Goal: Task Accomplishment & Management: Manage account settings

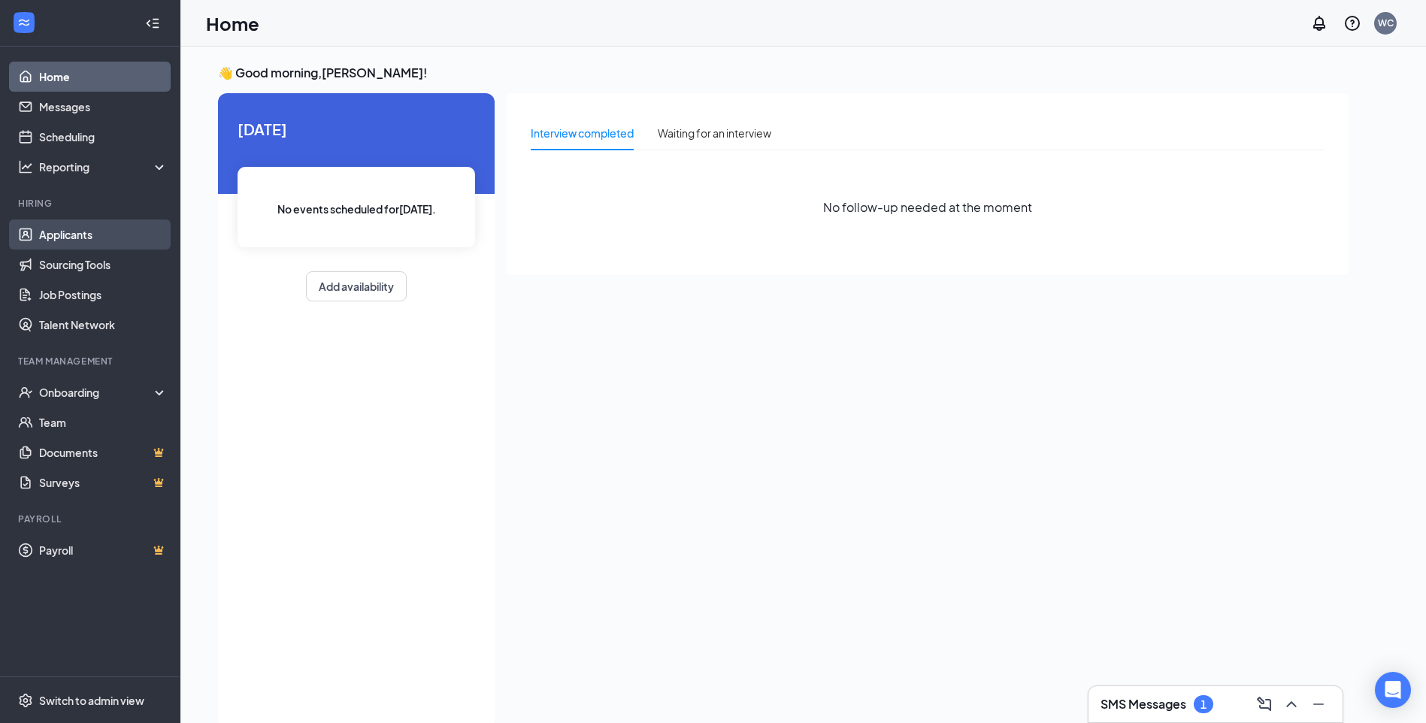
click at [47, 235] on link "Applicants" at bounding box center [103, 235] width 129 height 30
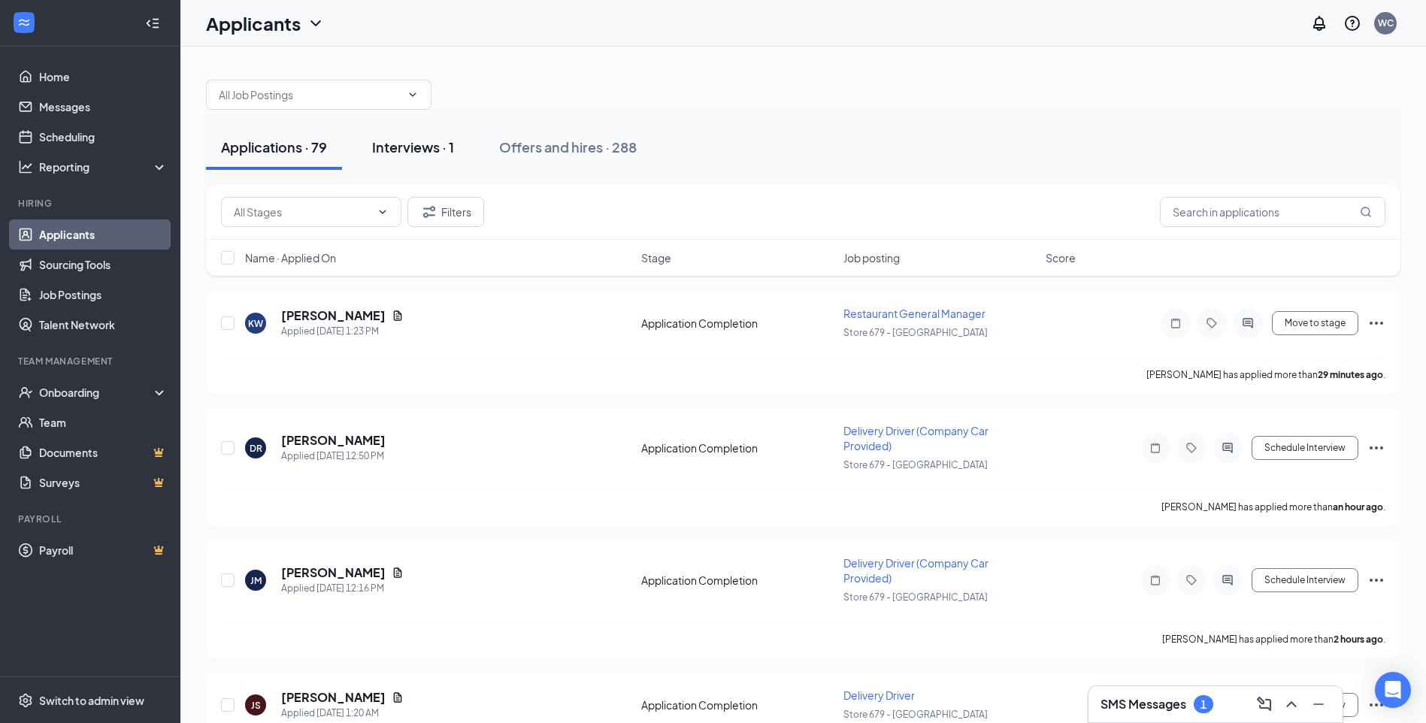
click at [417, 149] on div "Interviews · 1" at bounding box center [413, 147] width 82 height 19
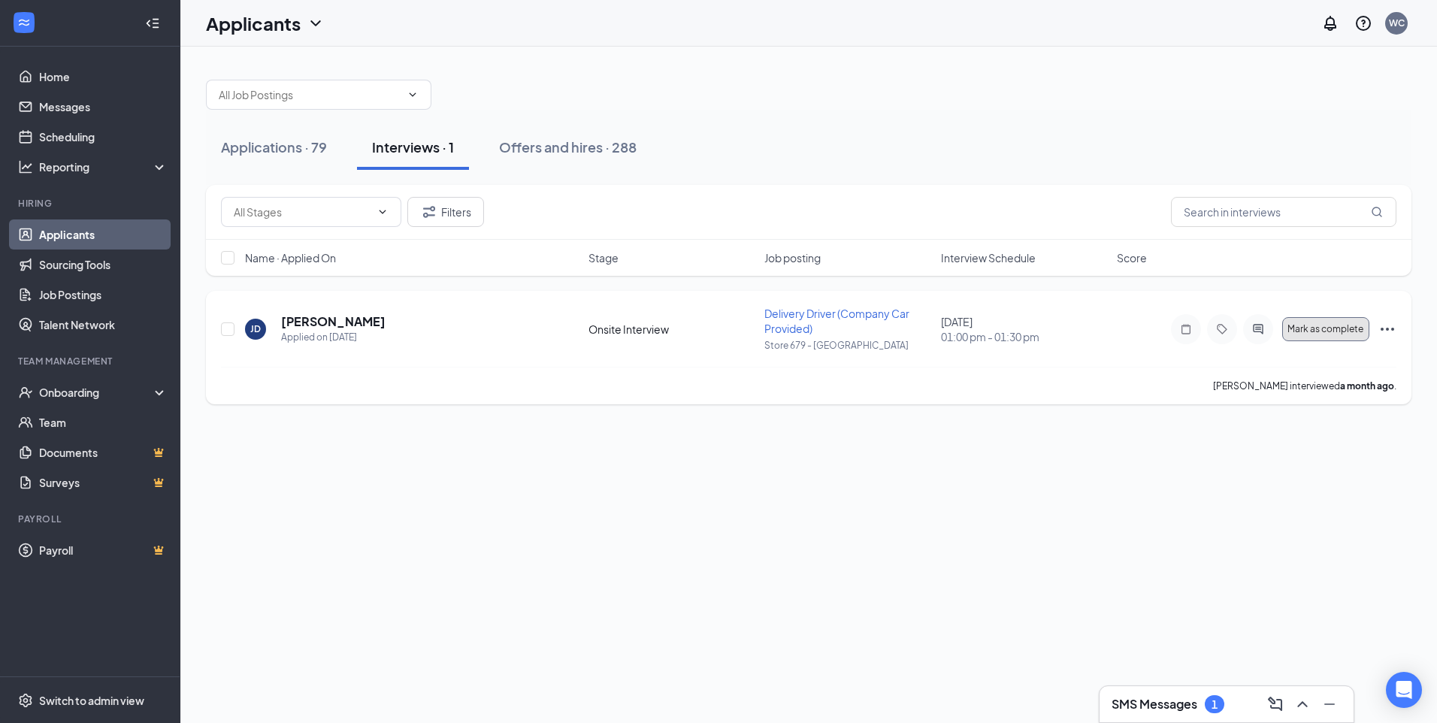
click at [1334, 336] on button "Mark as complete" at bounding box center [1326, 329] width 87 height 24
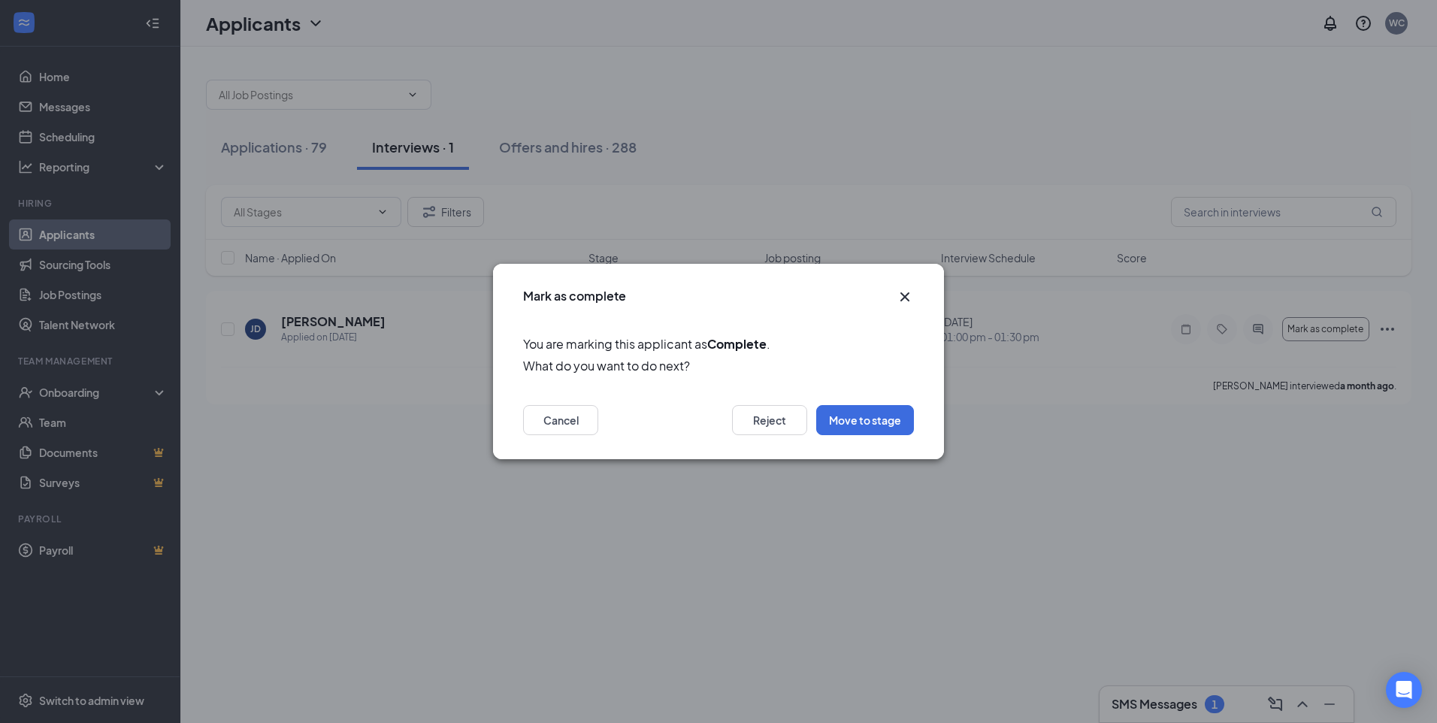
click at [908, 289] on icon "Cross" at bounding box center [905, 297] width 18 height 18
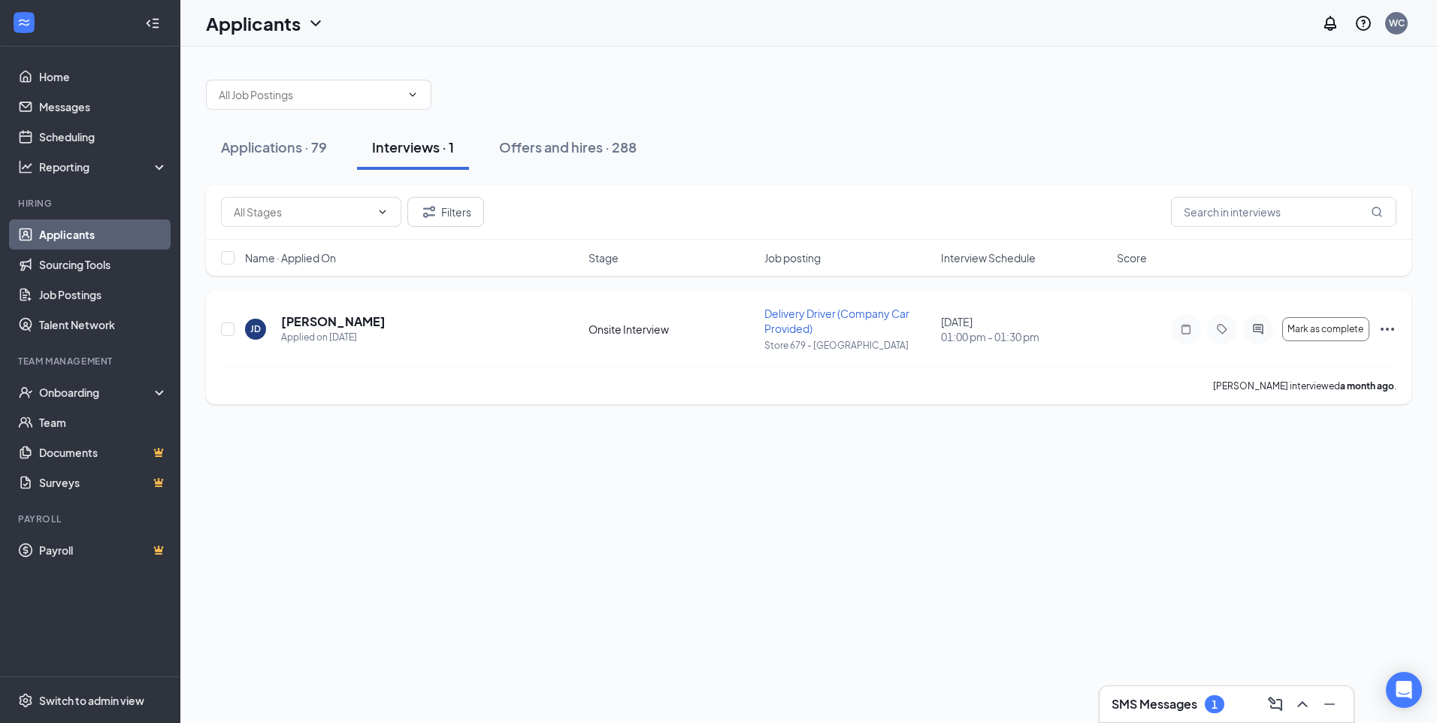
click at [1398, 332] on div "JD Jacob Demastus Applied on Aug 12 Onsite Interview Delivery Driver (Company C…" at bounding box center [809, 348] width 1206 height 114
click at [1392, 329] on icon "Ellipses" at bounding box center [1388, 329] width 14 height 3
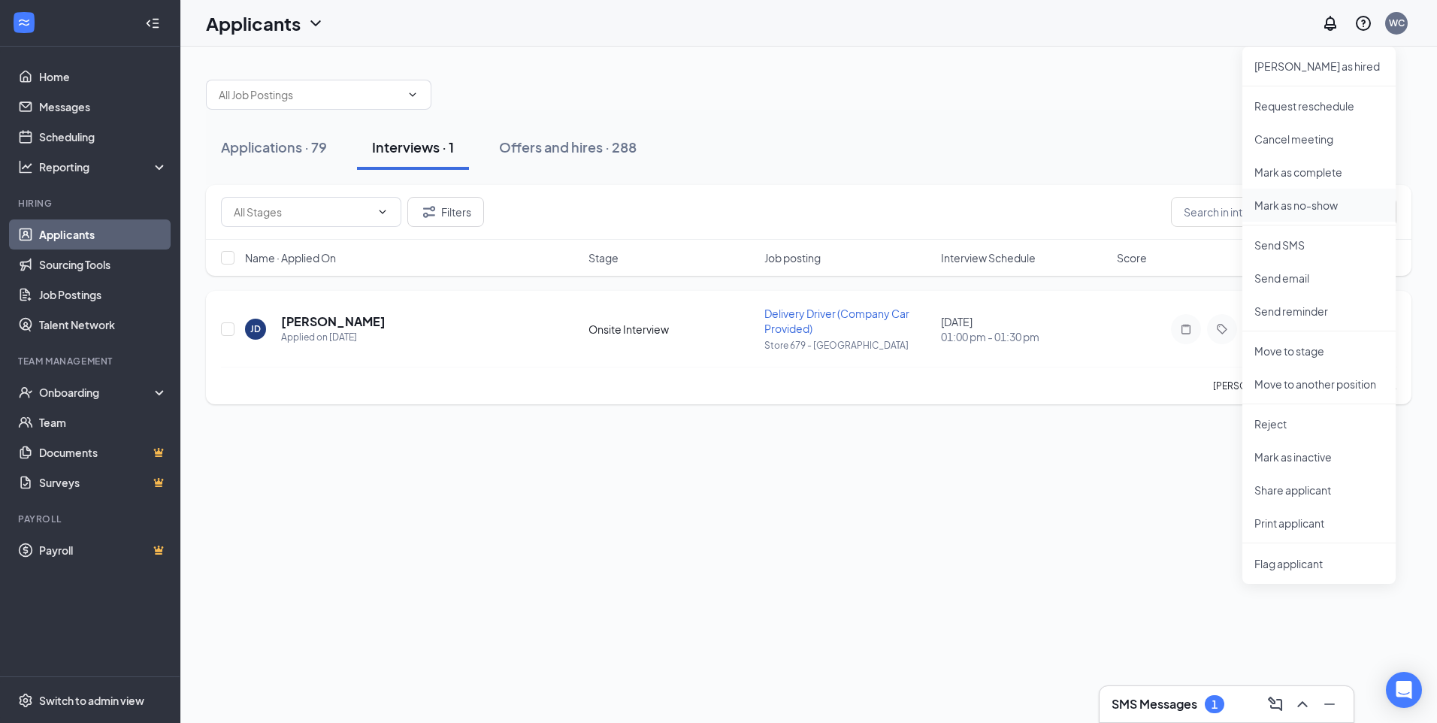
click at [1280, 201] on p "Mark as no-show" at bounding box center [1319, 205] width 129 height 15
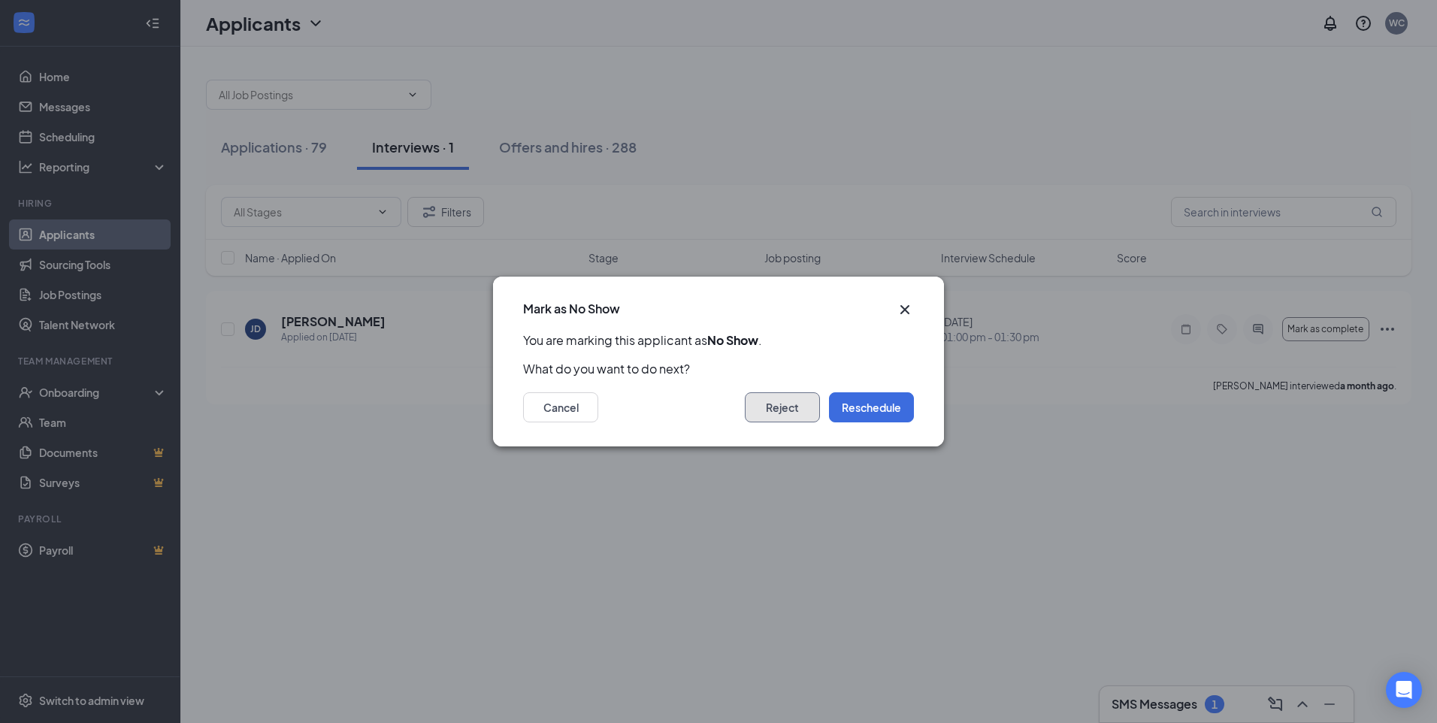
click at [798, 419] on button "Reject" at bounding box center [782, 407] width 75 height 30
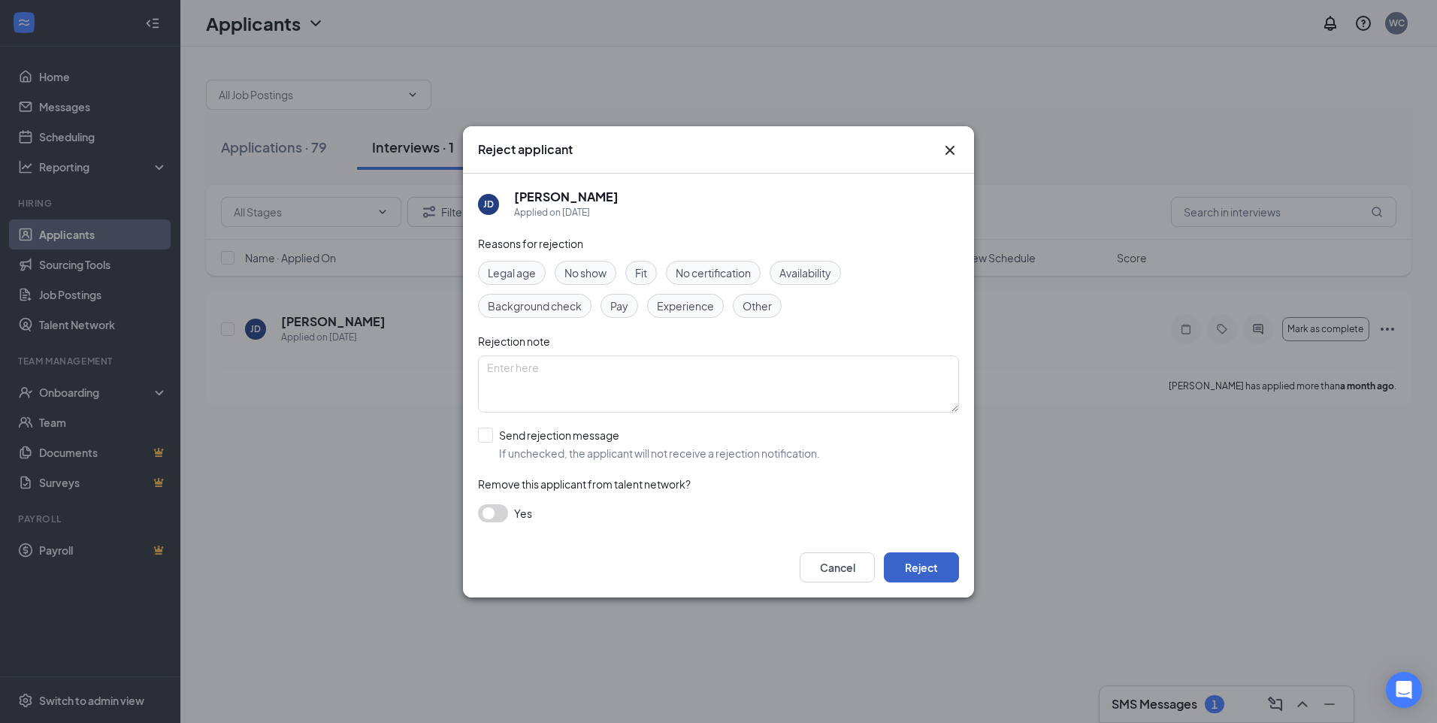
click at [916, 576] on button "Reject" at bounding box center [921, 568] width 75 height 30
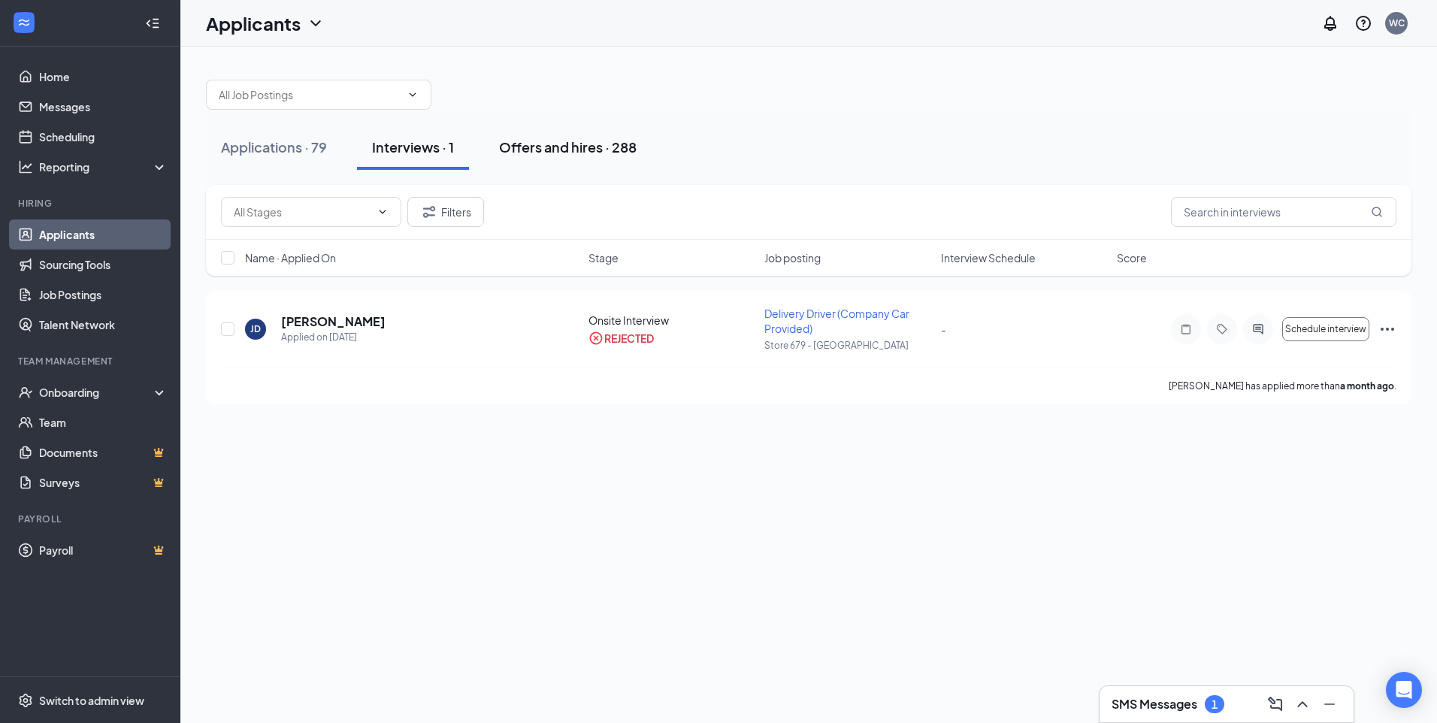
click at [563, 150] on div "Offers and hires · 288" at bounding box center [568, 147] width 138 height 19
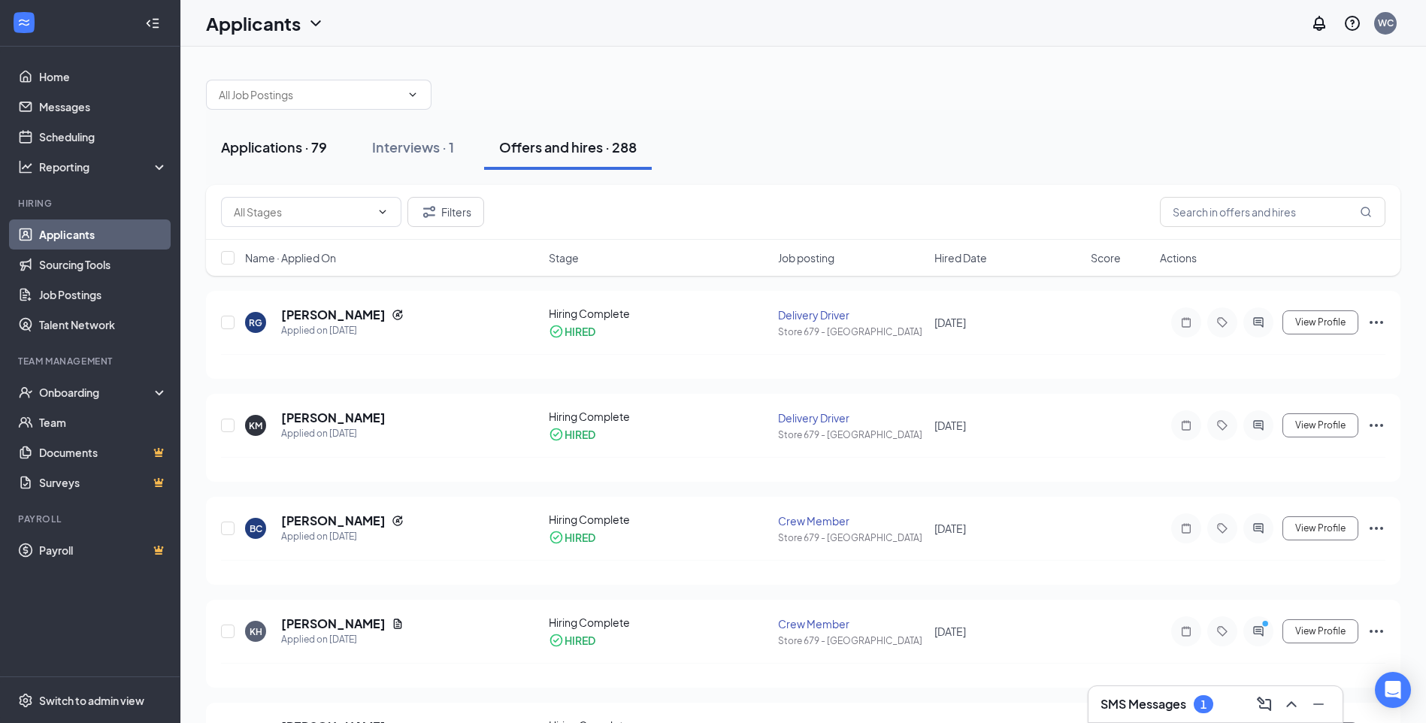
click at [277, 150] on div "Applications · 79" at bounding box center [274, 147] width 106 height 19
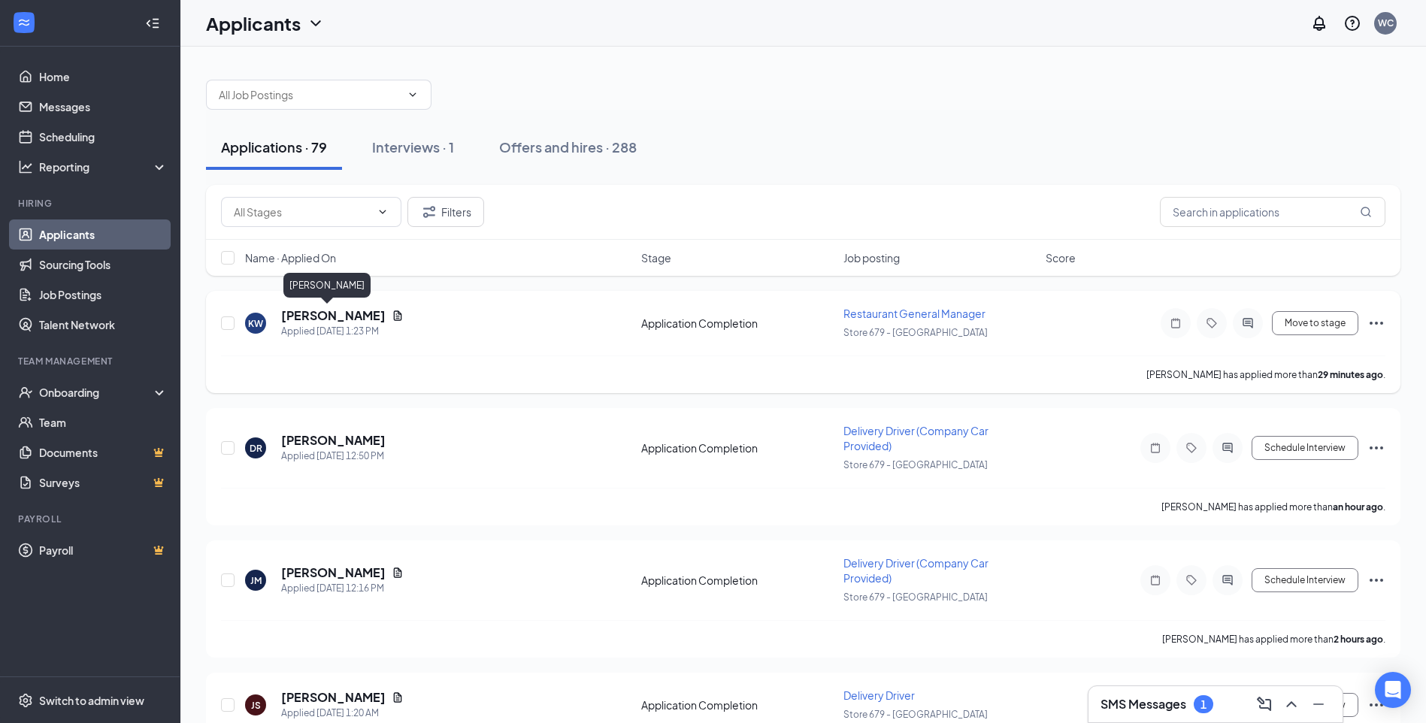
click at [303, 319] on h5 "[PERSON_NAME]" at bounding box center [333, 315] width 105 height 17
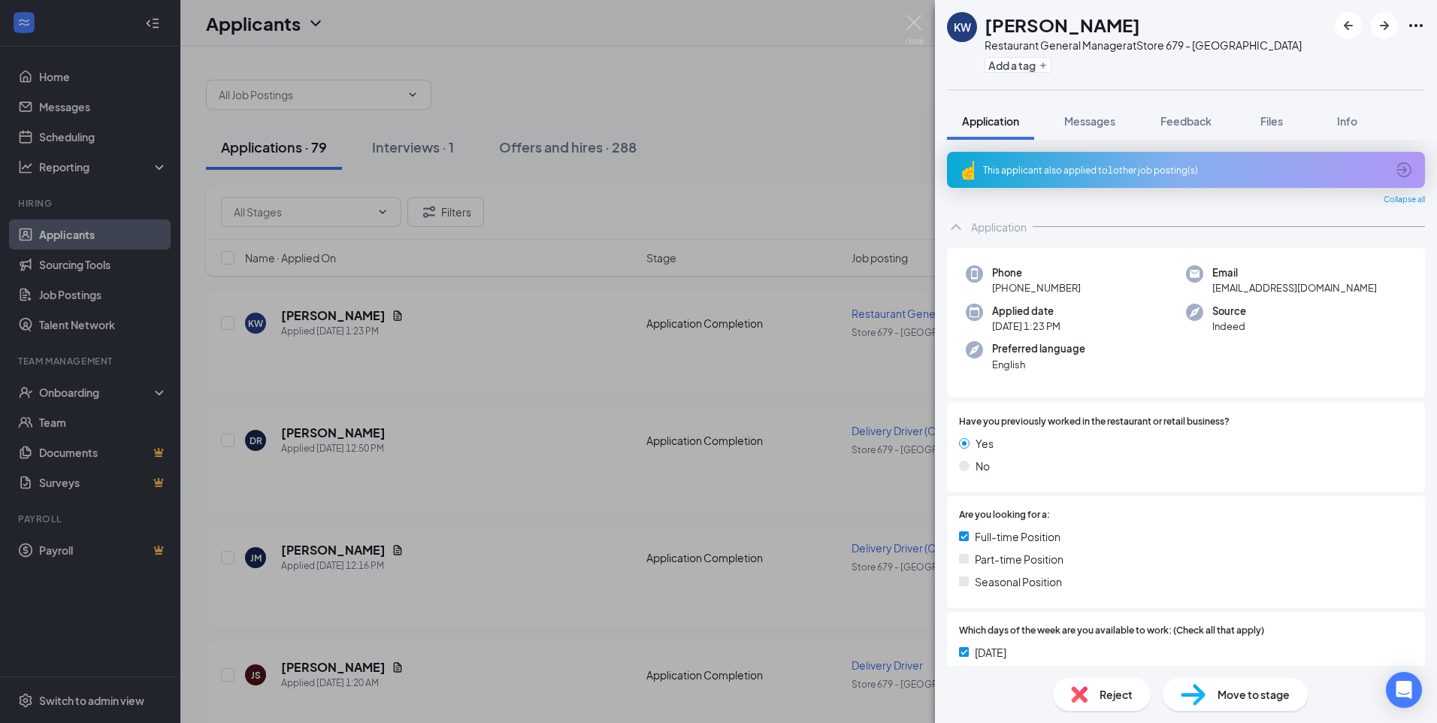
click at [1006, 171] on div "This applicant also applied to 1 other job posting(s)" at bounding box center [1184, 170] width 403 height 13
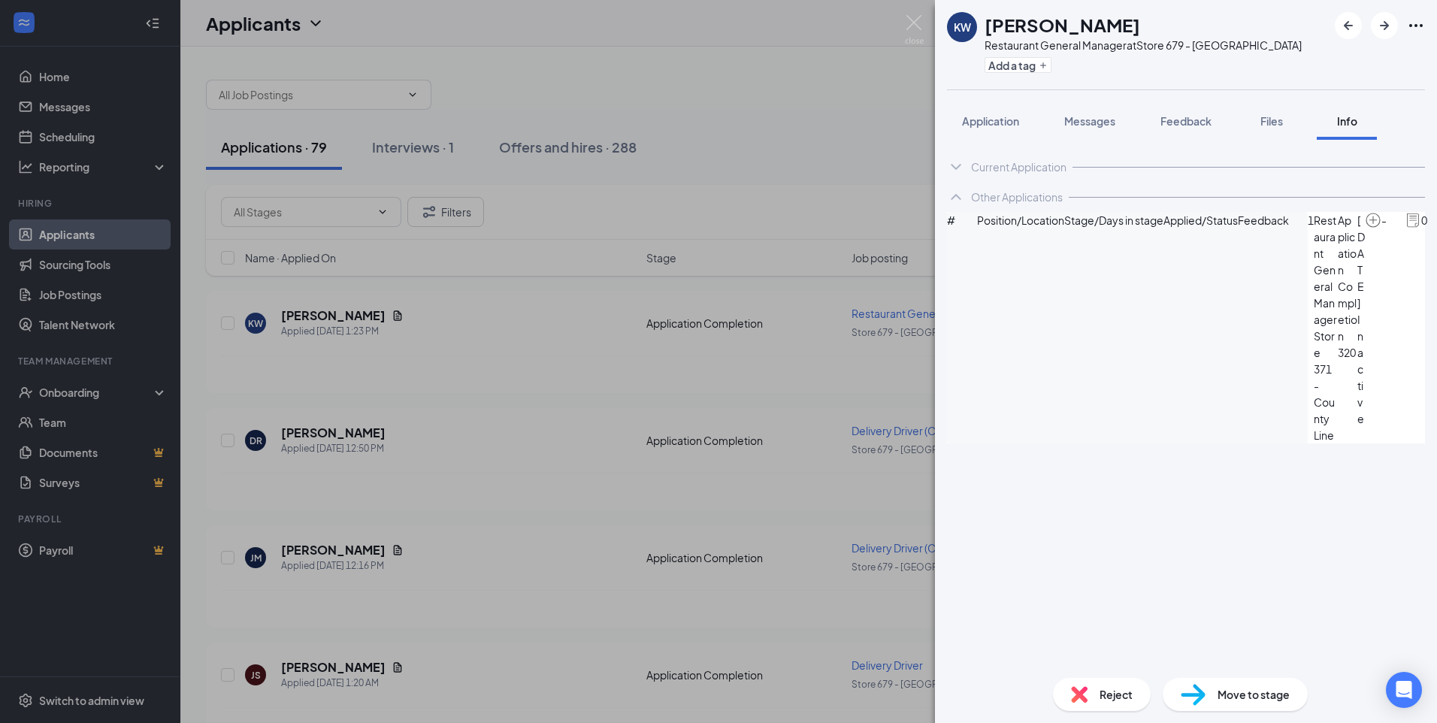
click at [978, 168] on div "Current Application" at bounding box center [1018, 166] width 95 height 15
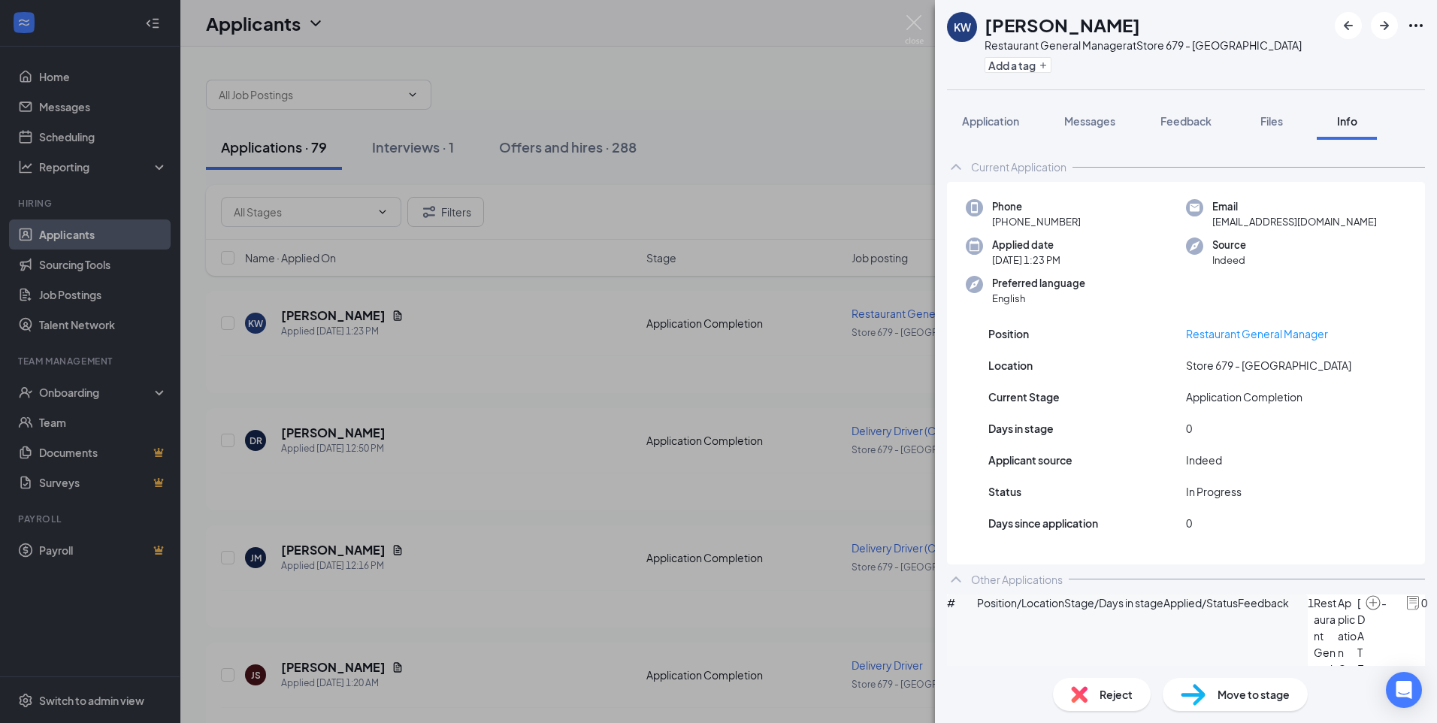
click at [986, 166] on div "Current Application" at bounding box center [1018, 166] width 95 height 15
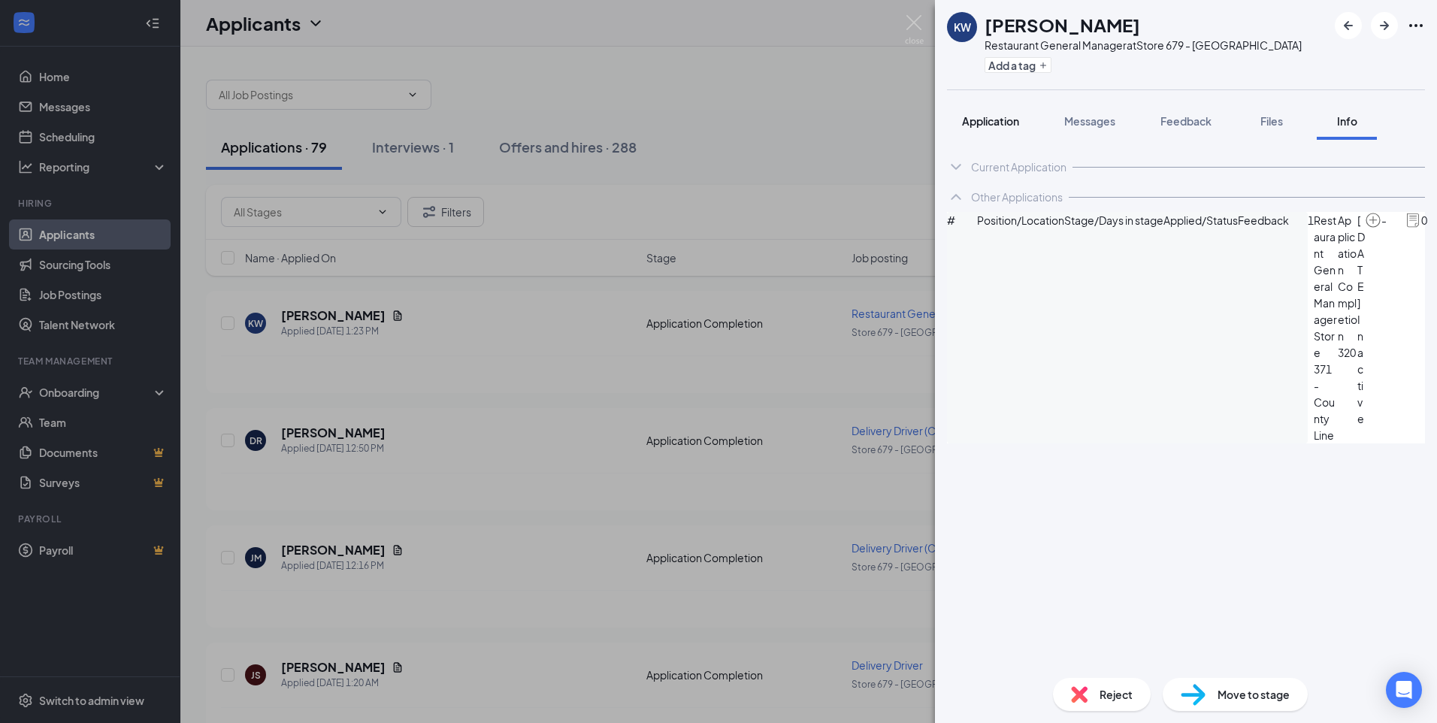
click at [973, 126] on span "Application" at bounding box center [990, 121] width 57 height 14
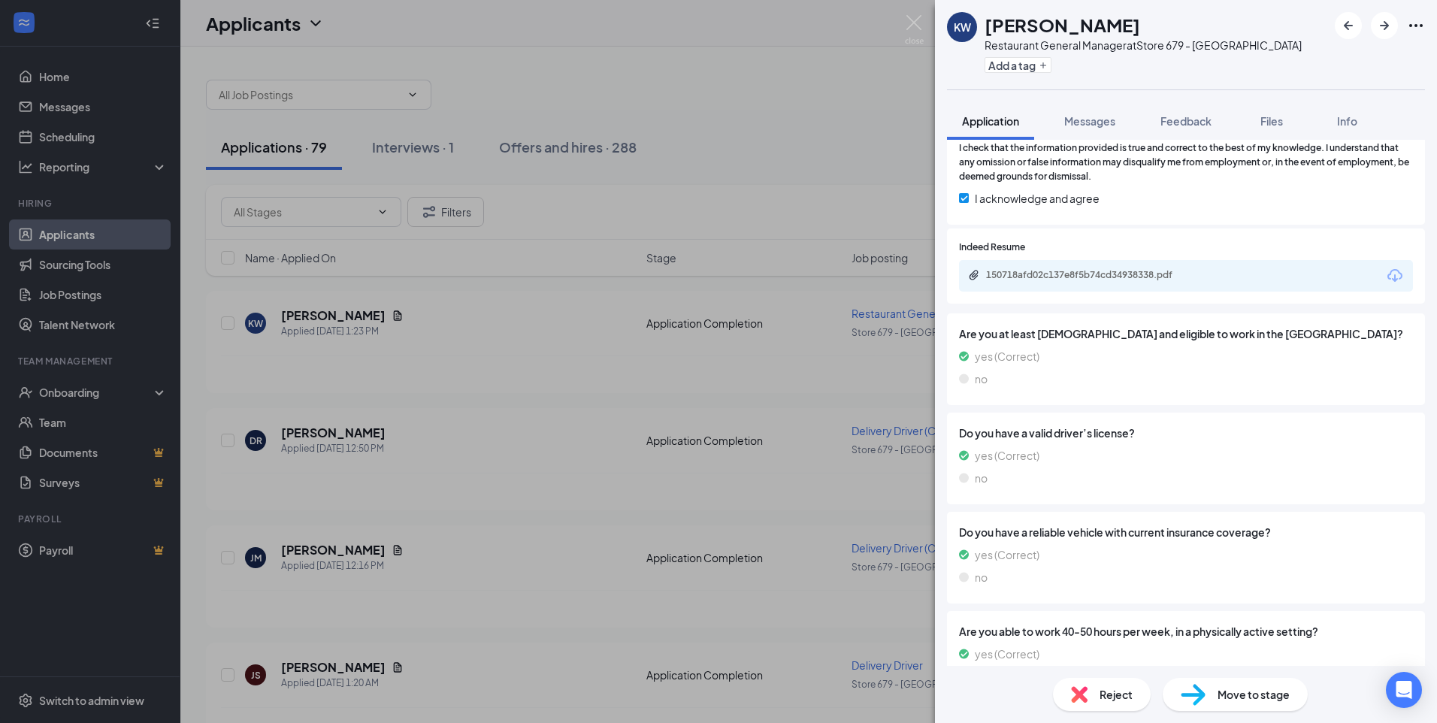
scroll to position [1128, 0]
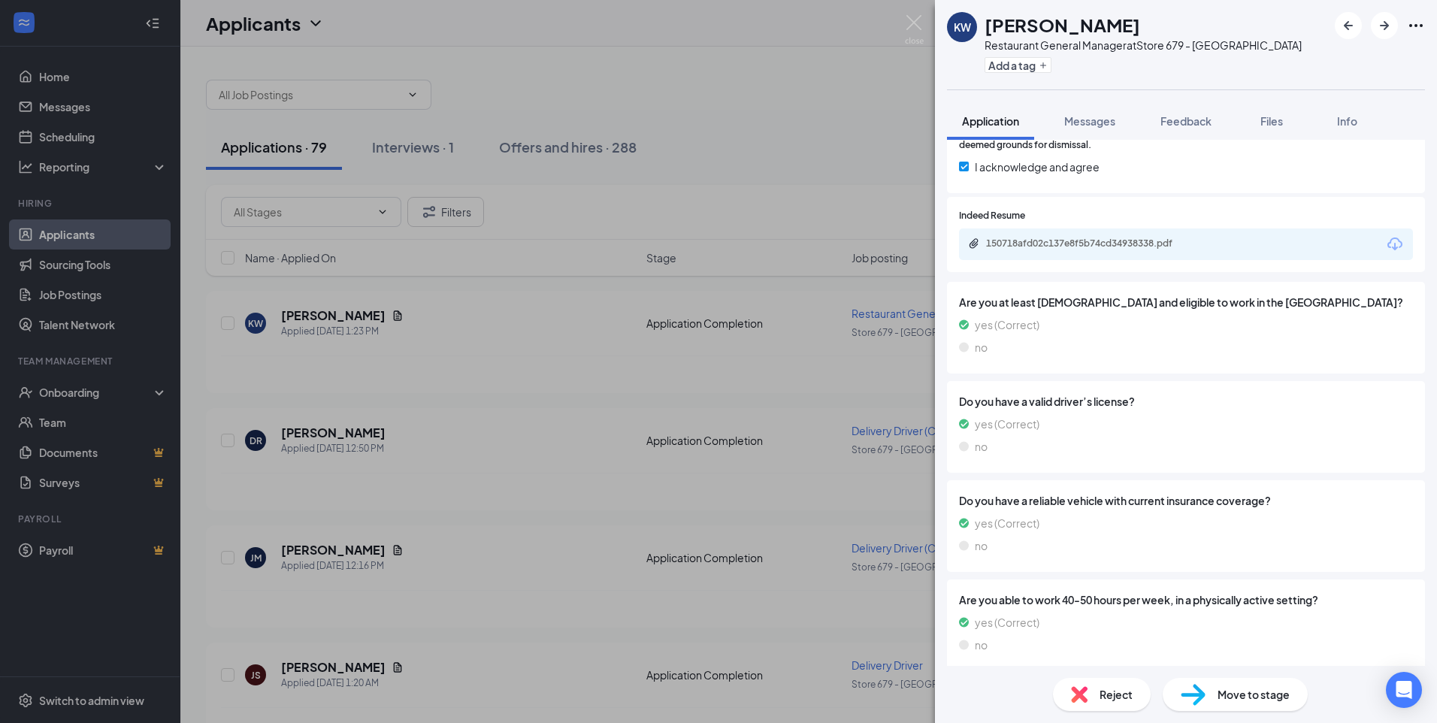
click at [1105, 250] on div "150718afd02c137e8f5b74cd34938338.pdf" at bounding box center [1091, 244] width 211 height 12
click at [1238, 692] on span "Move to stage" at bounding box center [1254, 694] width 72 height 17
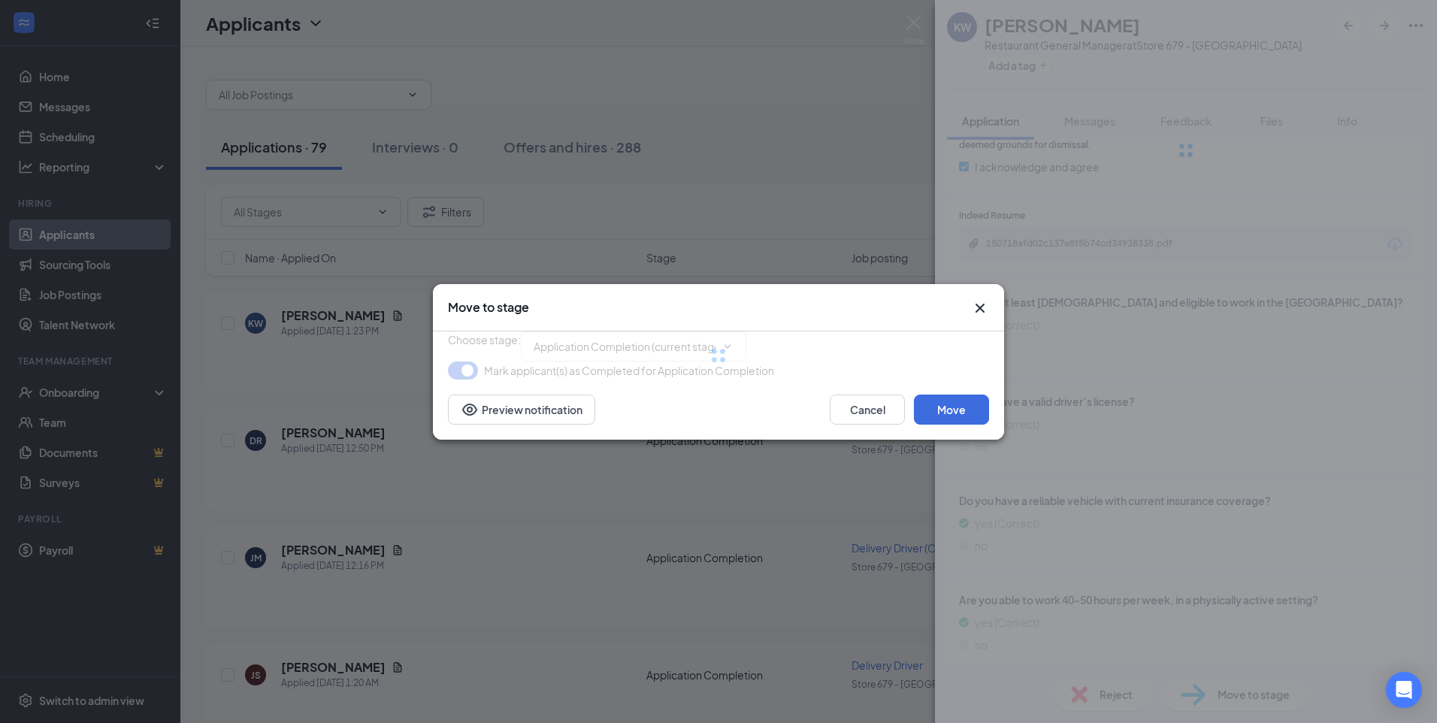
type input "CBC Decision (next stage)"
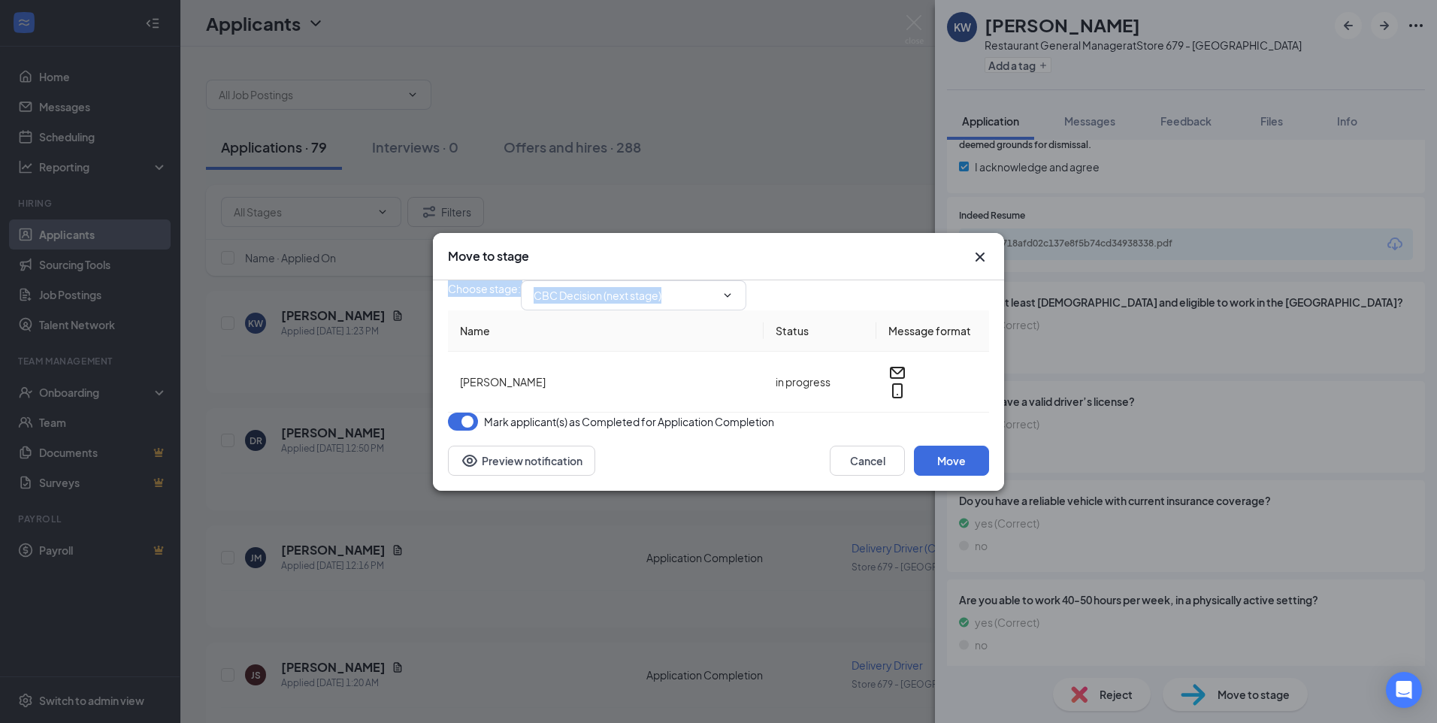
drag, startPoint x: 812, startPoint y: 230, endPoint x: 820, endPoint y: 276, distance: 46.6
click at [819, 276] on div "Move to stage Choose stage : CBC Decision (next stage) Name Status Message form…" at bounding box center [718, 362] width 571 height 258
drag, startPoint x: 820, startPoint y: 276, endPoint x: 986, endPoint y: 226, distance: 173.6
click at [986, 248] on icon "Cross" at bounding box center [980, 257] width 18 height 18
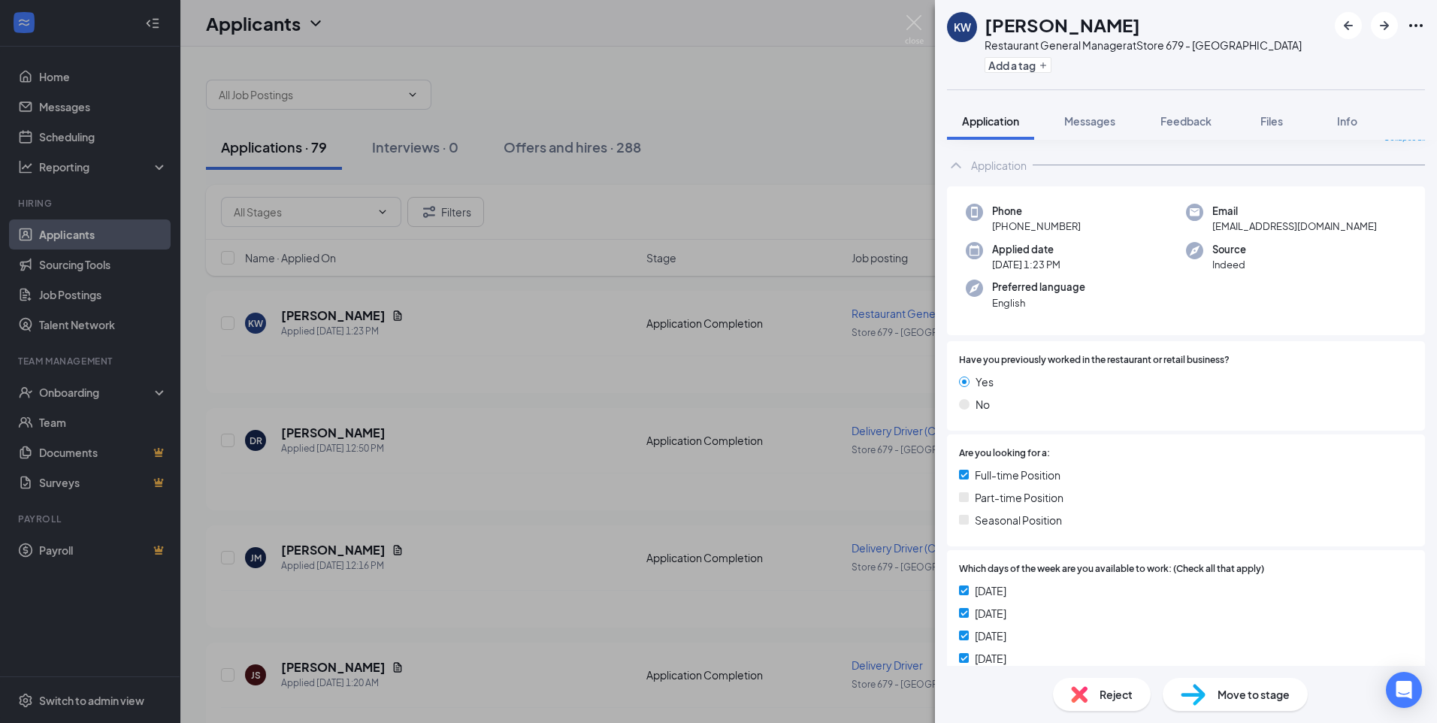
scroll to position [0, 0]
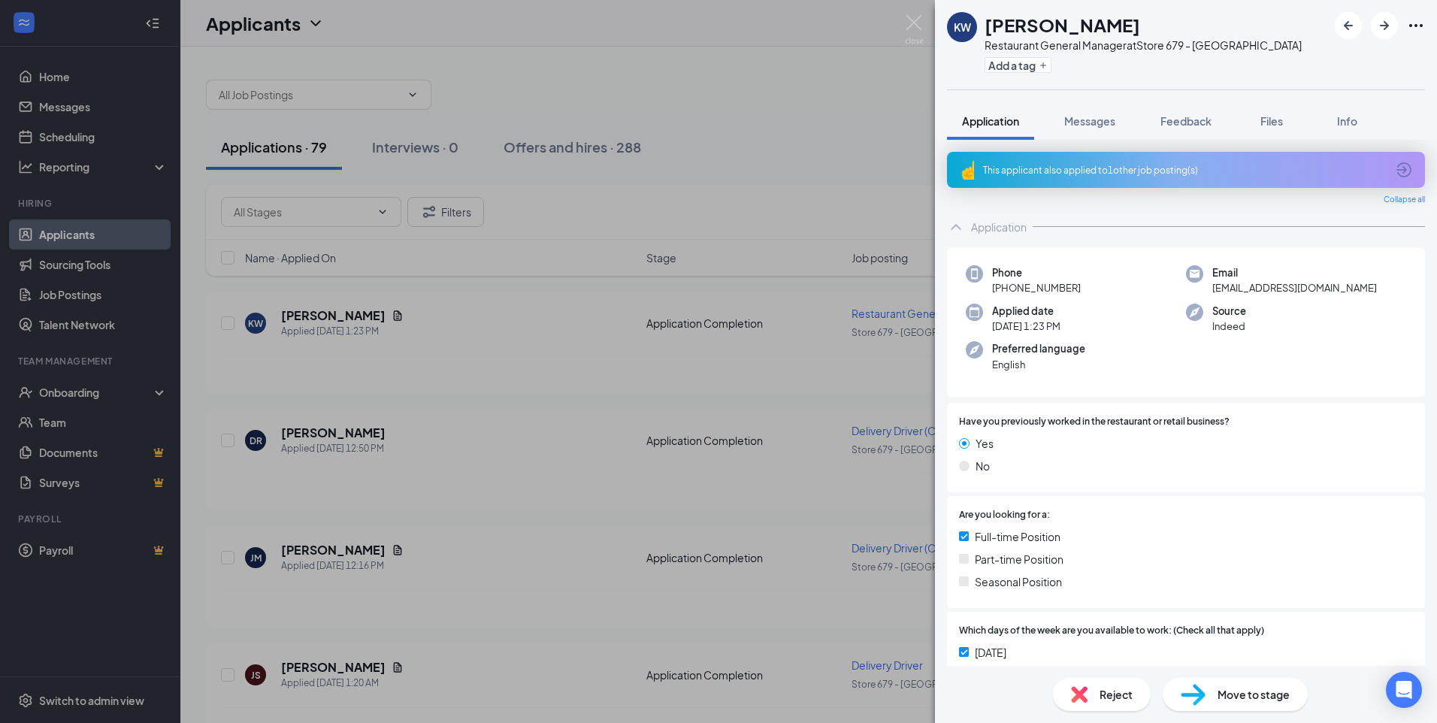
click at [1258, 701] on span "Move to stage" at bounding box center [1254, 694] width 72 height 17
type input "CBC Decision (next stage)"
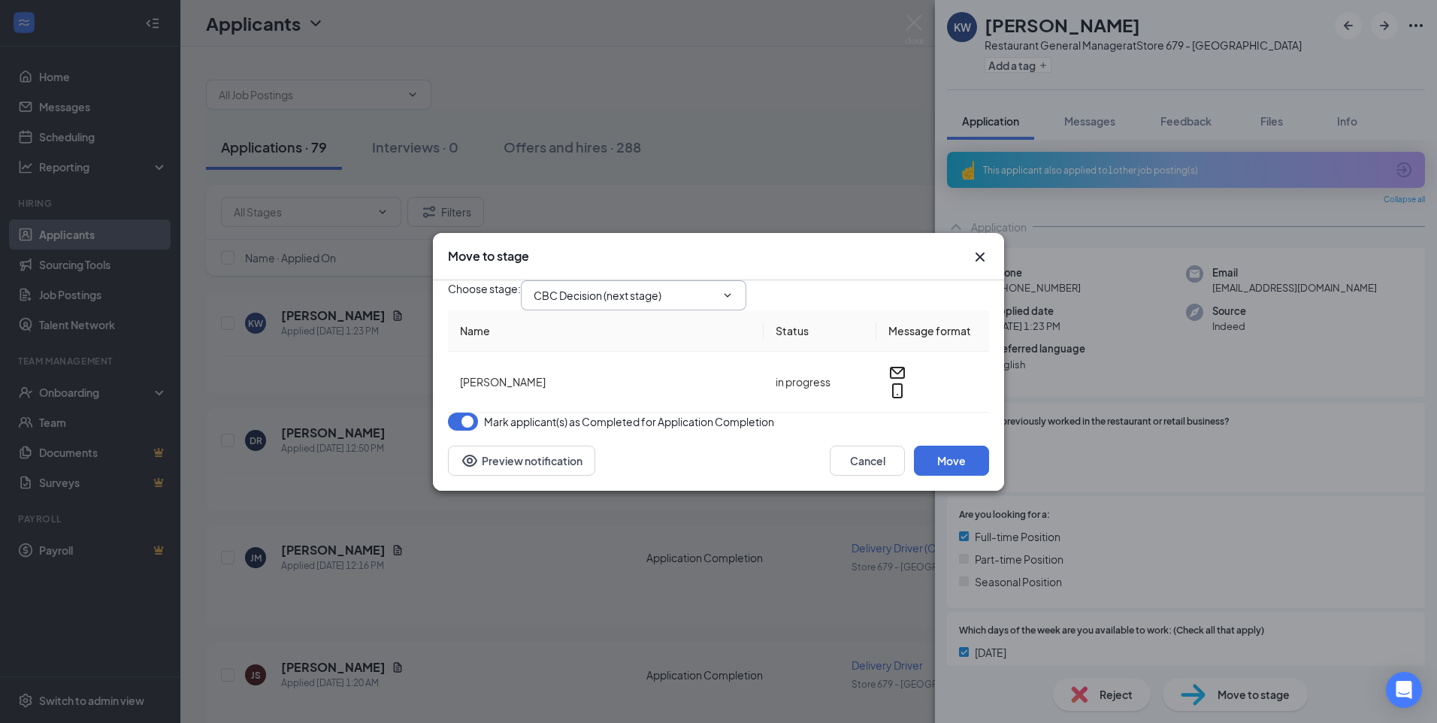
click at [716, 287] on input "CBC Decision (next stage)" at bounding box center [625, 295] width 182 height 17
click at [980, 252] on icon "Cross" at bounding box center [980, 256] width 9 height 9
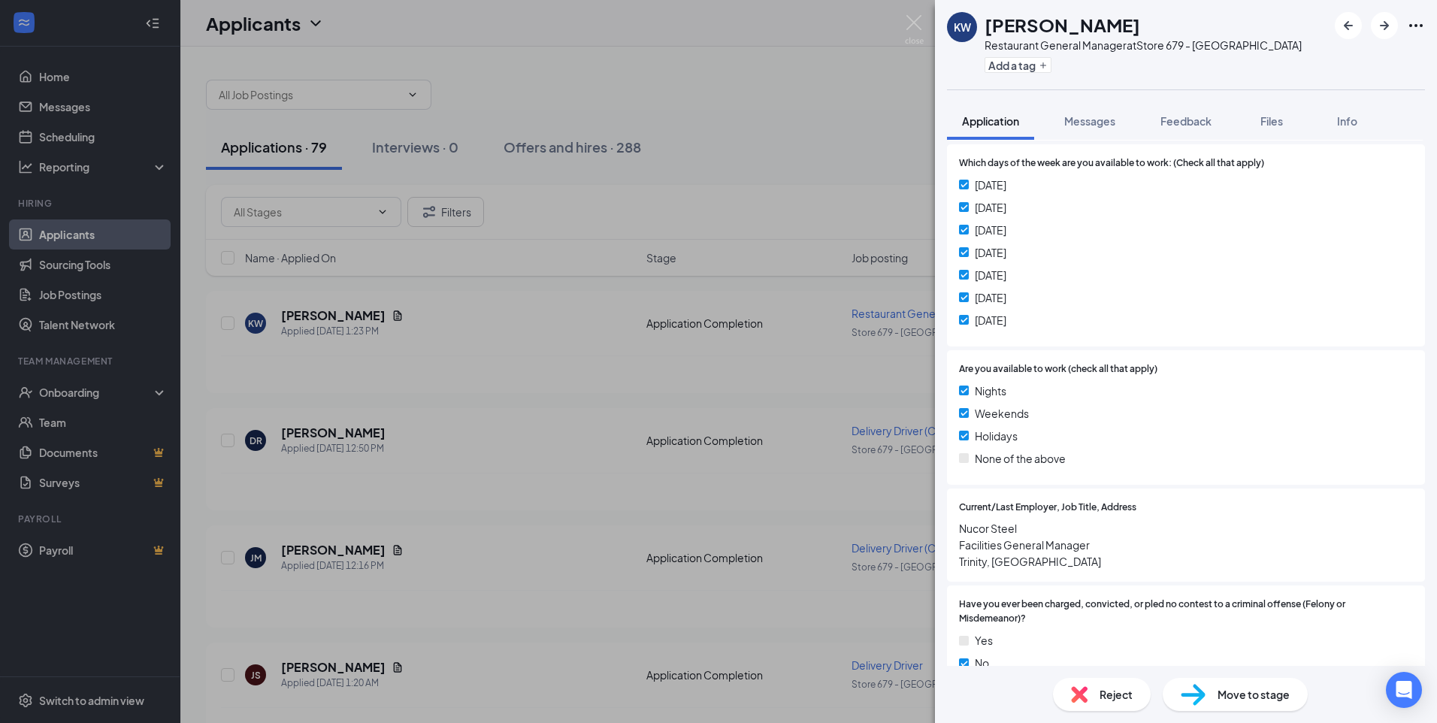
scroll to position [451, 0]
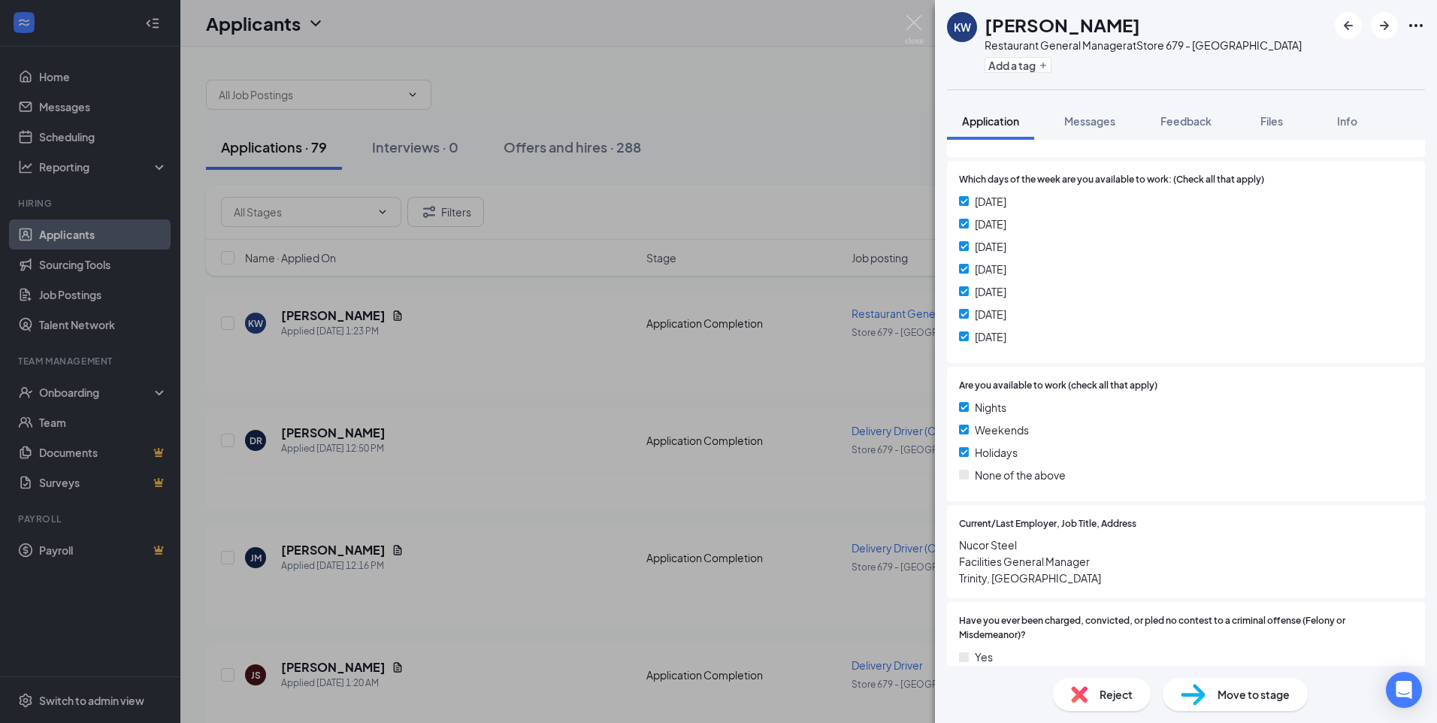
click at [1225, 698] on span "Move to stage" at bounding box center [1254, 694] width 72 height 17
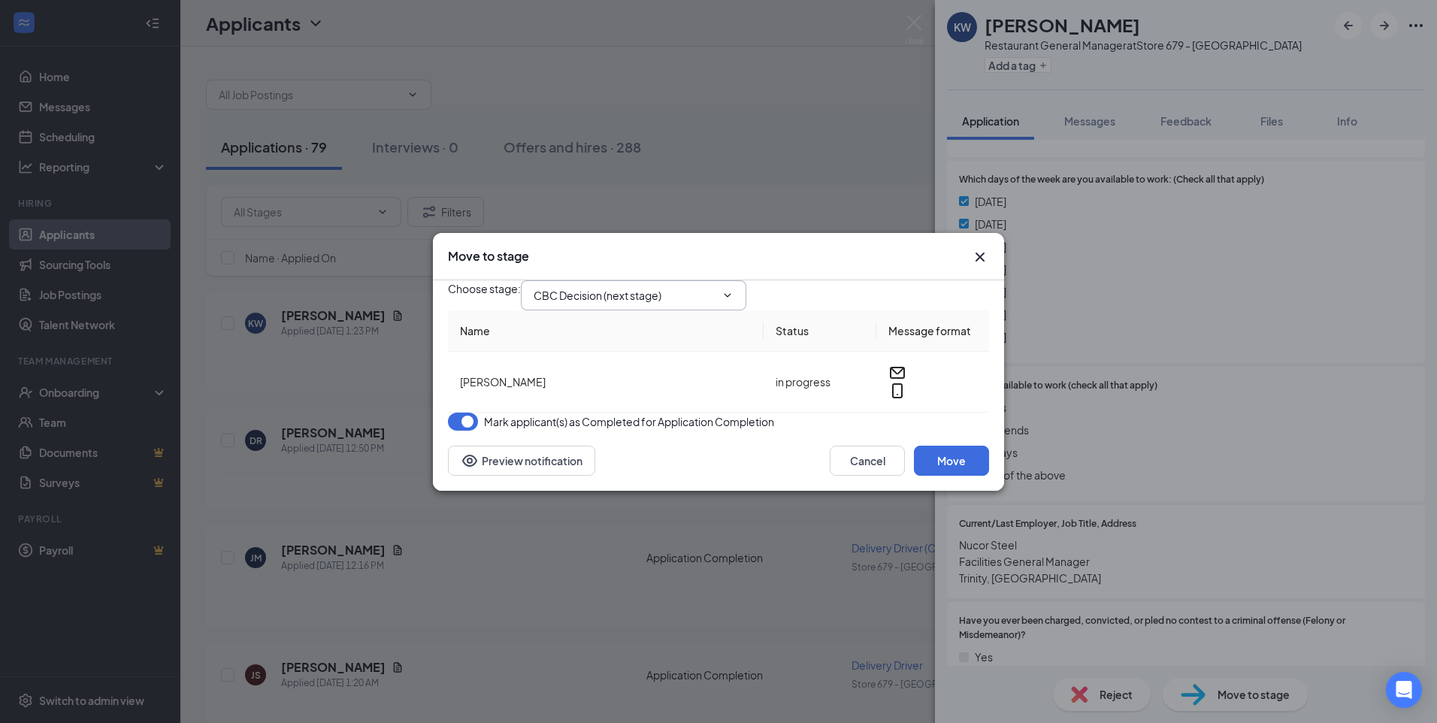
click at [586, 287] on input "CBC Decision (next stage)" at bounding box center [625, 295] width 182 height 17
click at [668, 307] on div "Application Completion (current stage)" at bounding box center [641, 305] width 190 height 17
click at [601, 280] on div "Application" at bounding box center [574, 288] width 56 height 17
type input "Application"
click at [971, 476] on button "Move" at bounding box center [951, 461] width 75 height 30
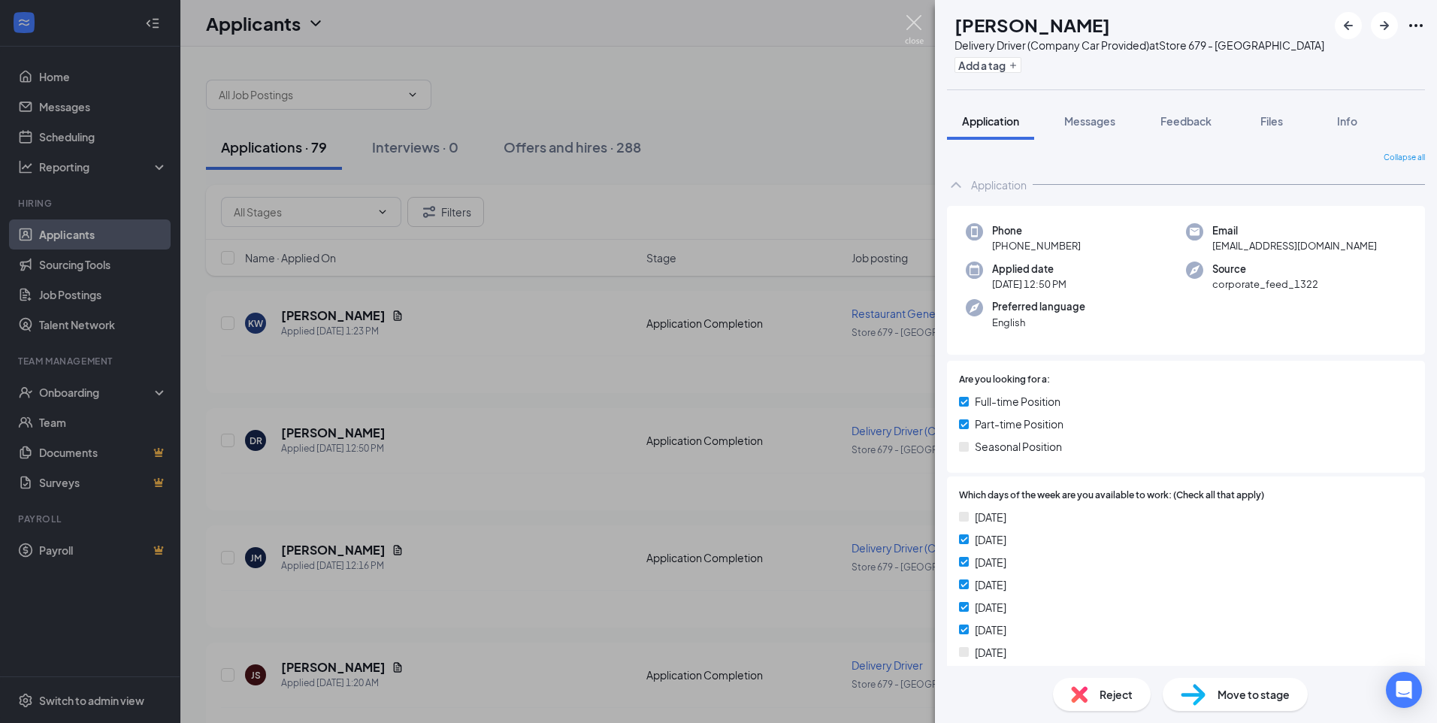
click at [920, 25] on img at bounding box center [914, 29] width 19 height 29
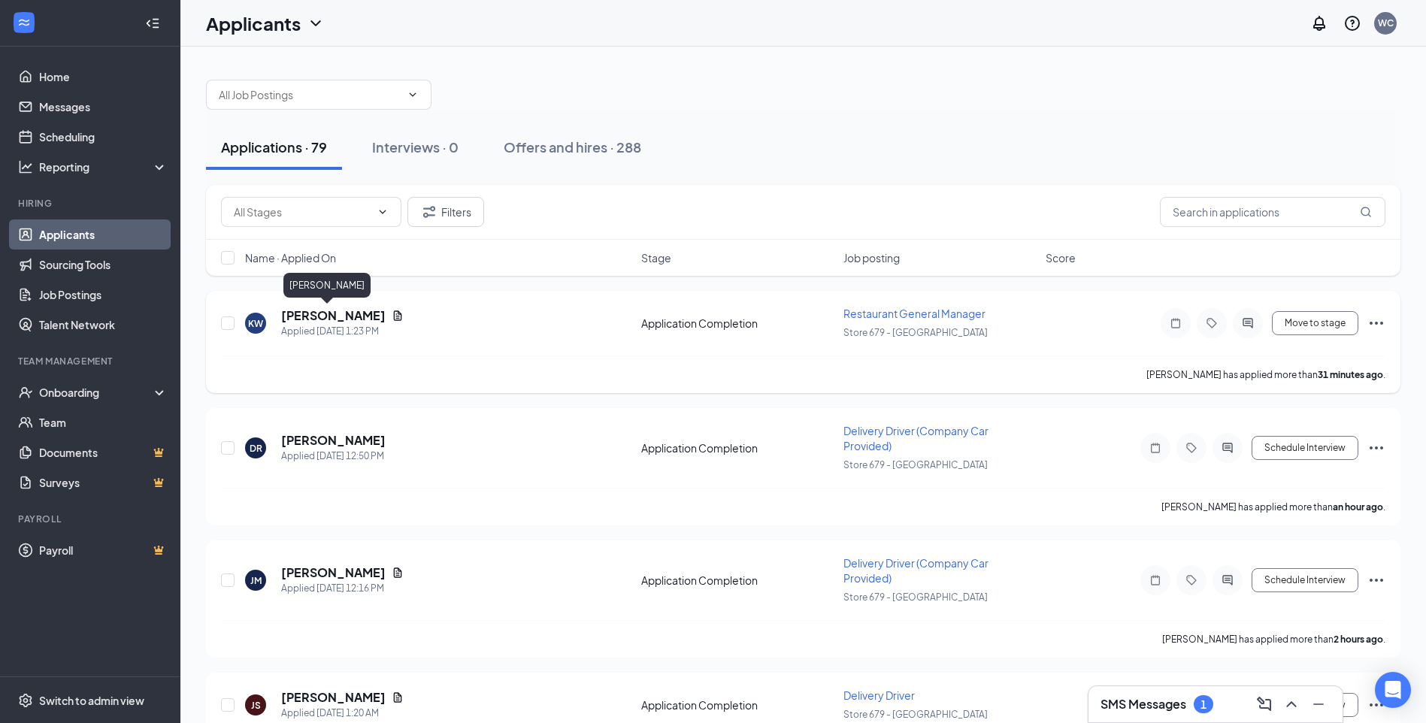
click at [336, 315] on h5 "[PERSON_NAME]" at bounding box center [333, 315] width 105 height 17
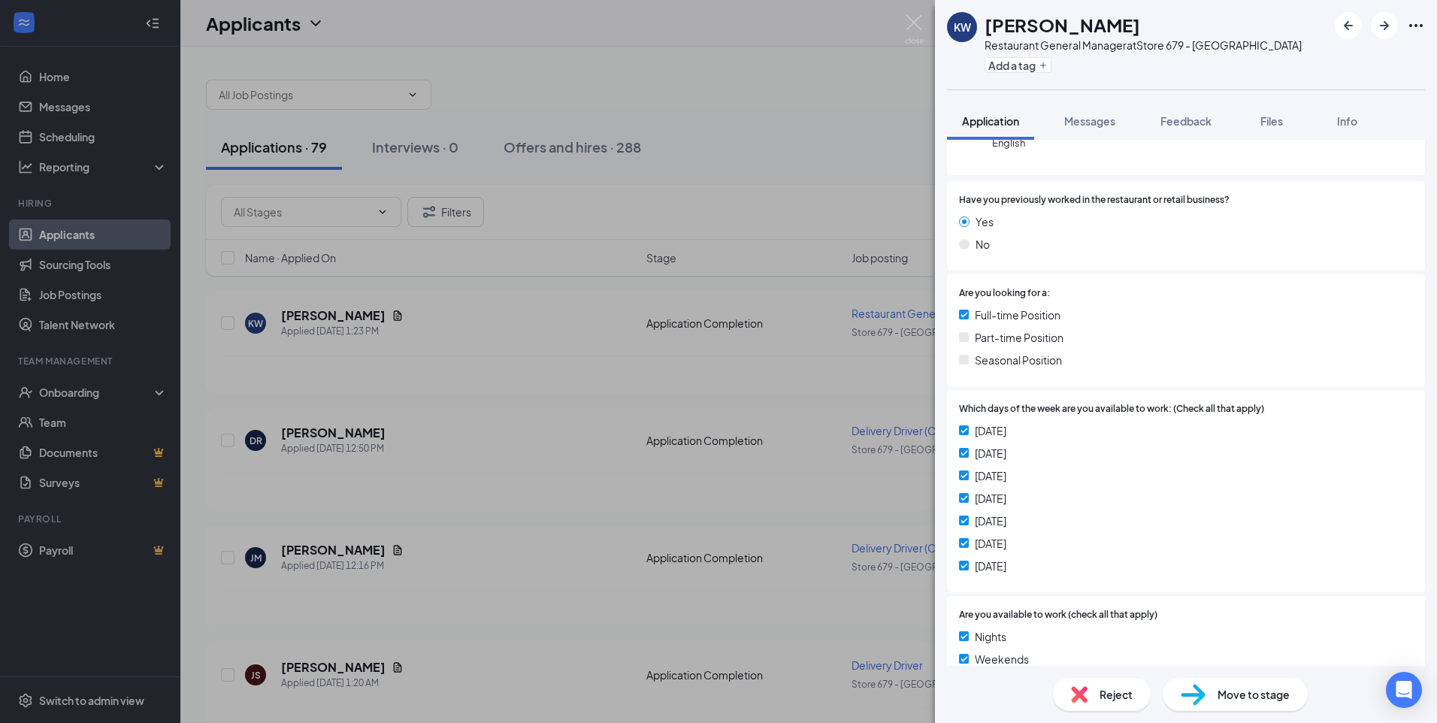
scroll to position [226, 0]
click at [1217, 685] on div "Move to stage" at bounding box center [1235, 694] width 145 height 33
type input "CBC Decision (next stage)"
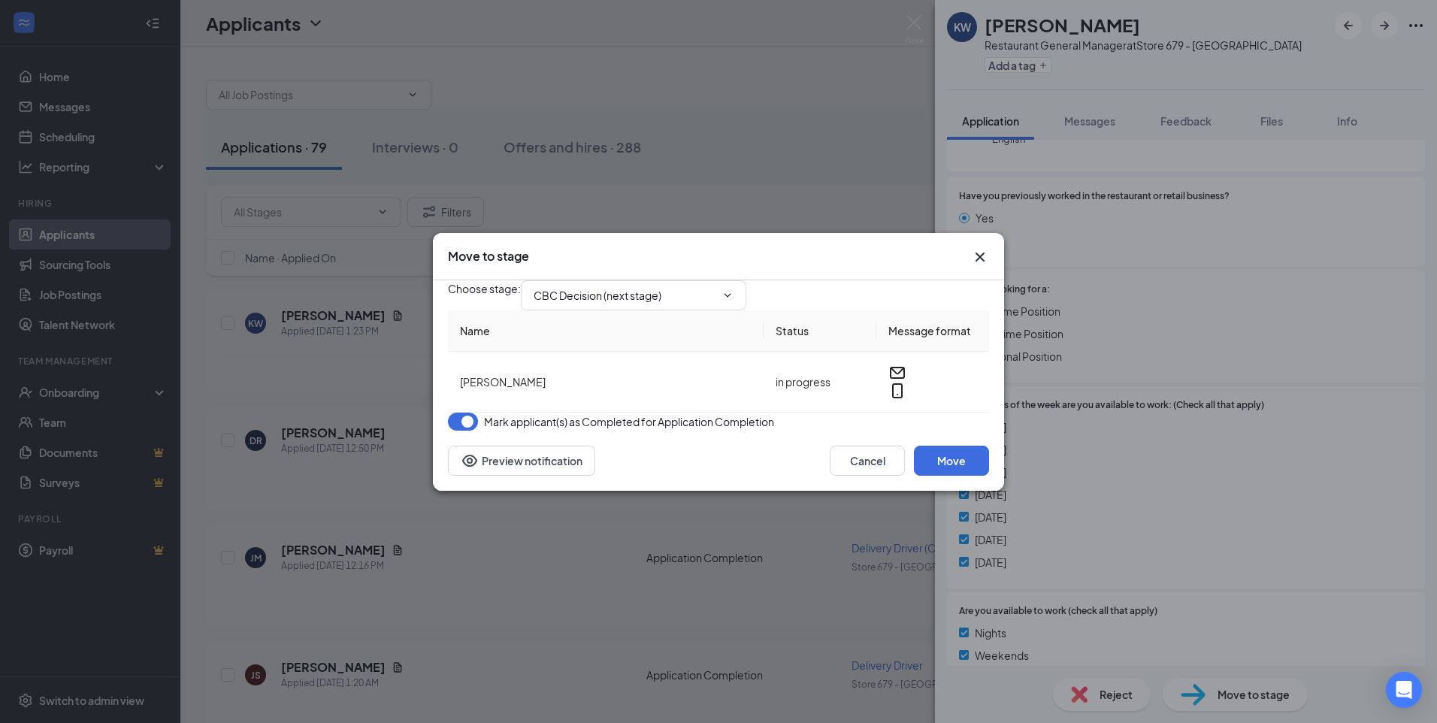
click at [455, 431] on button "button" at bounding box center [463, 422] width 30 height 18
click at [747, 280] on span "CBC Decision (next stage)" at bounding box center [634, 295] width 226 height 30
click at [710, 287] on input "CBC Decision (next stage)" at bounding box center [625, 295] width 182 height 17
click at [707, 305] on div "Application Completion (current stage)" at bounding box center [641, 305] width 190 height 17
click at [966, 280] on div "Choose stage : CBC Decision (next stage) Application Application Completion (cu…" at bounding box center [718, 295] width 541 height 30
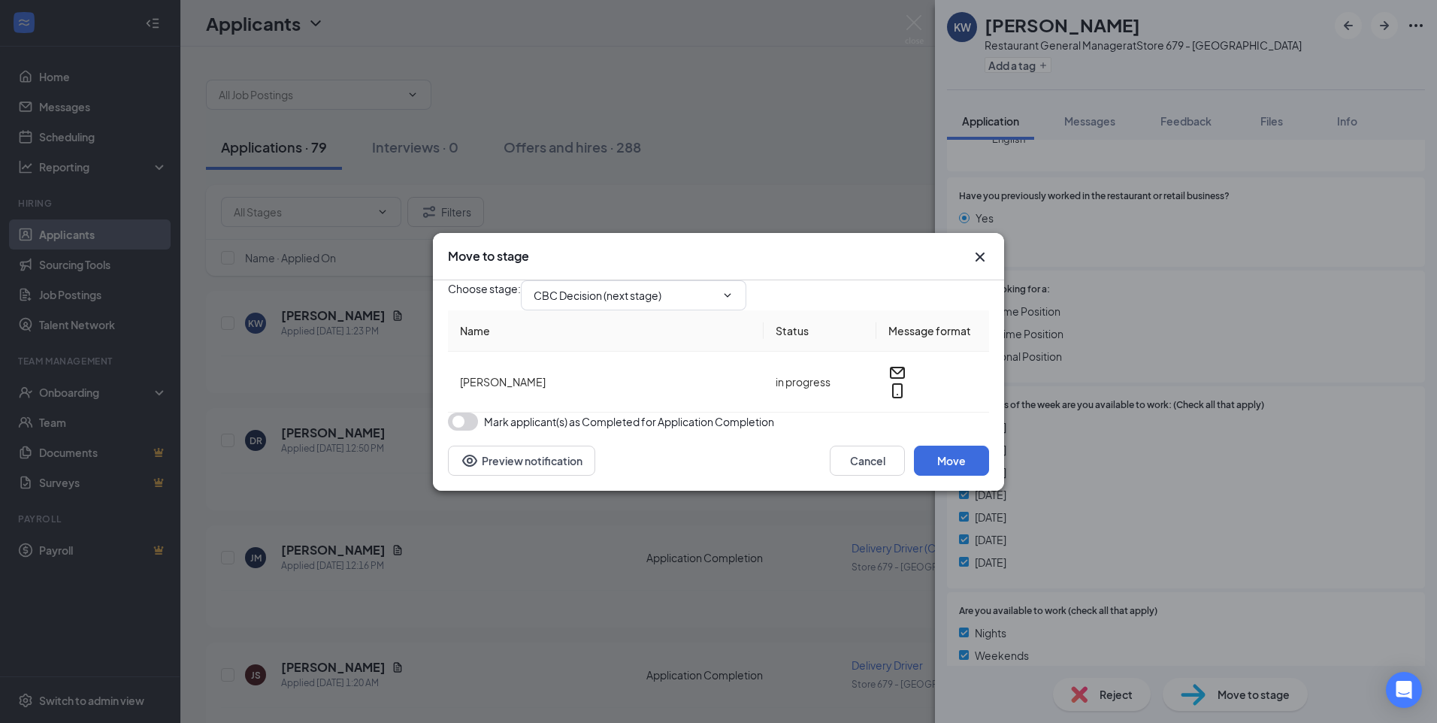
click at [975, 248] on icon "Cross" at bounding box center [980, 257] width 18 height 18
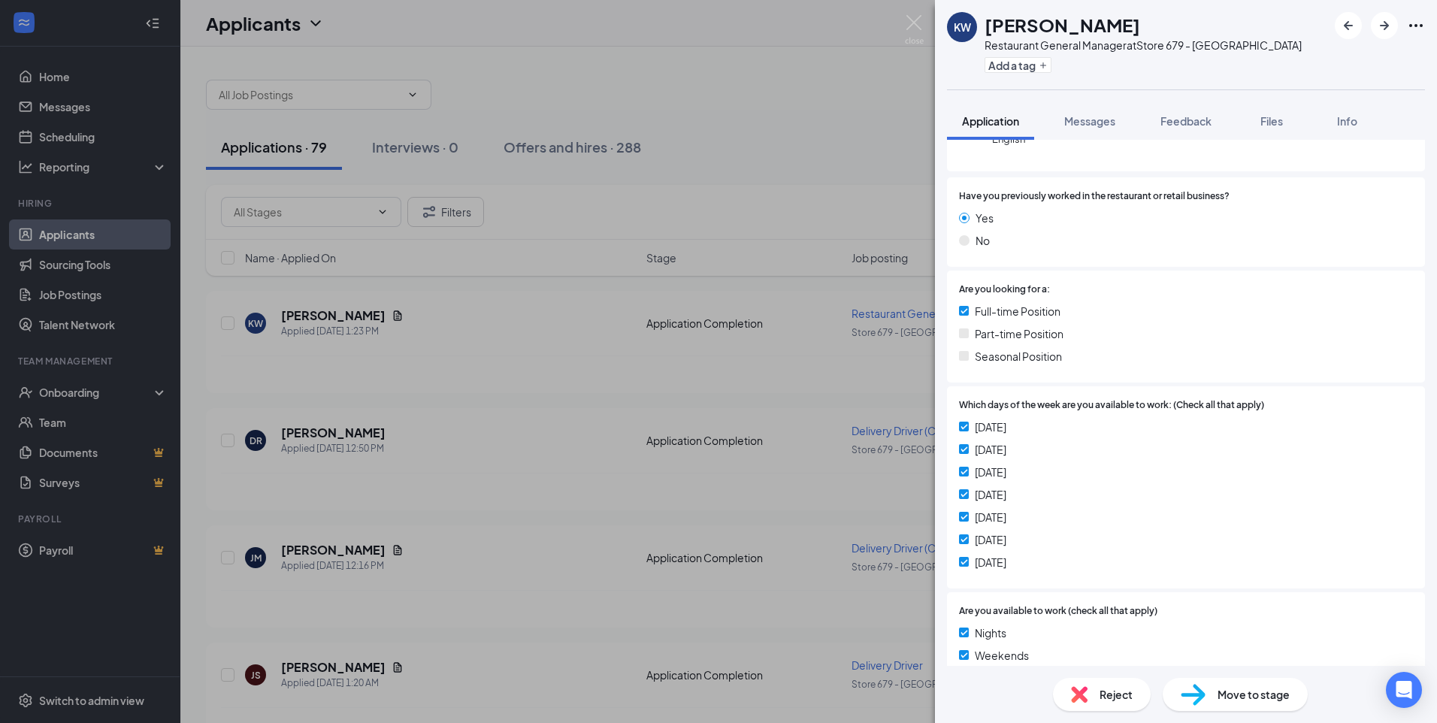
click at [1416, 20] on icon "Ellipses" at bounding box center [1416, 26] width 18 height 18
click at [1345, 56] on link "View full application" at bounding box center [1302, 52] width 97 height 17
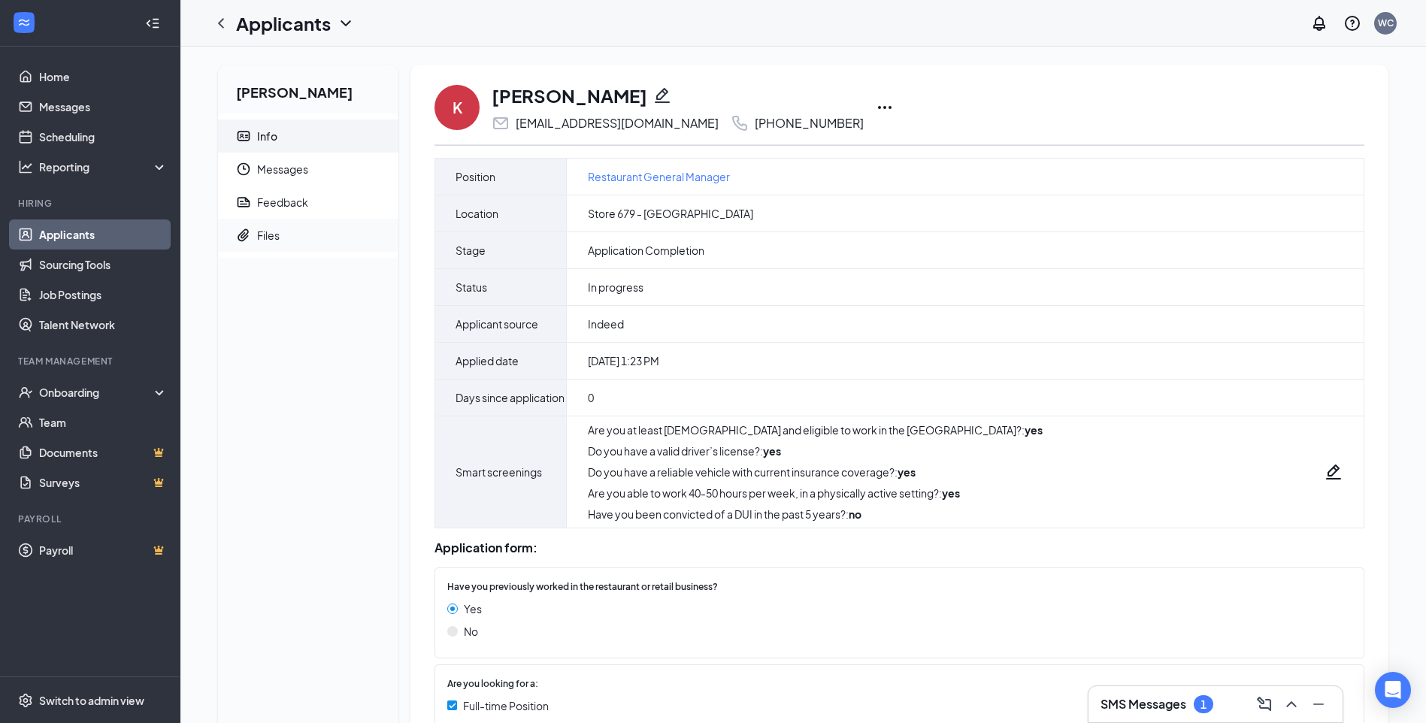
click at [263, 231] on div "Files" at bounding box center [268, 235] width 23 height 15
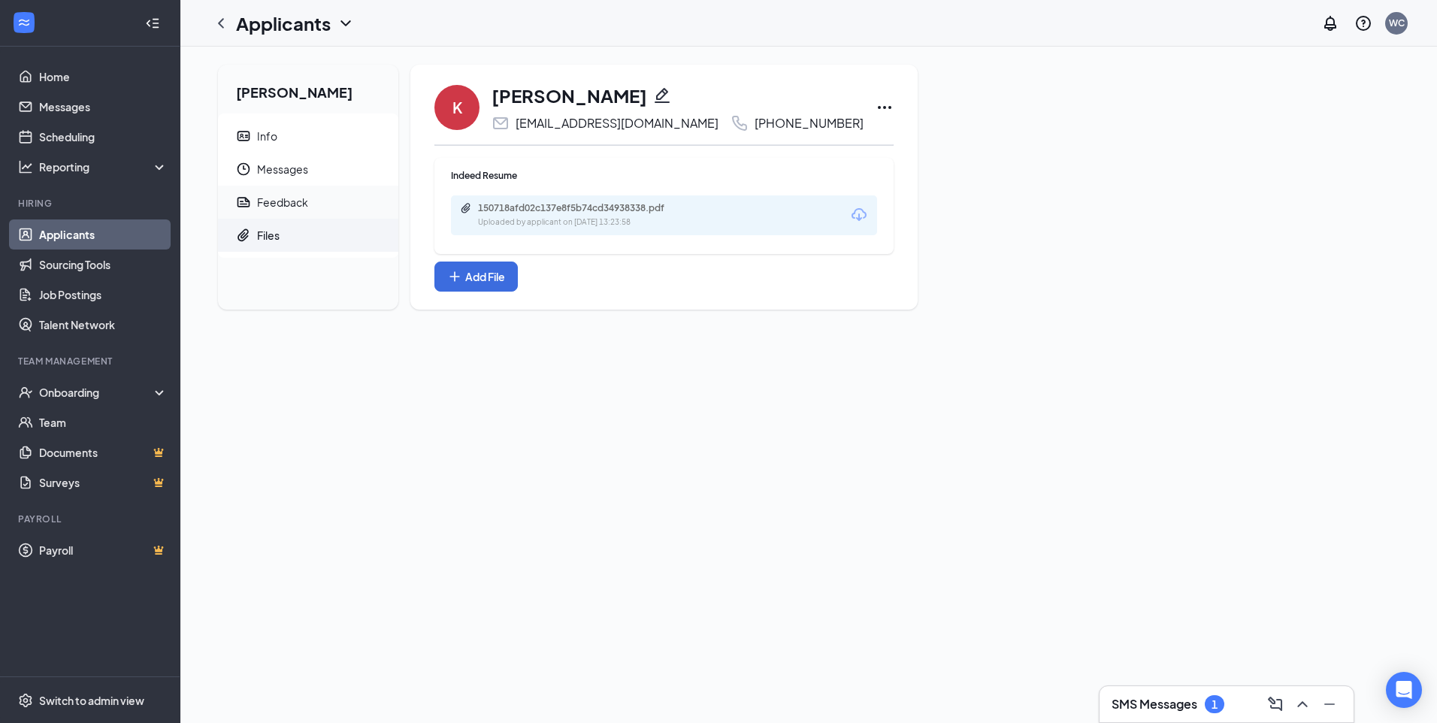
click at [277, 204] on div "Feedback" at bounding box center [282, 202] width 51 height 15
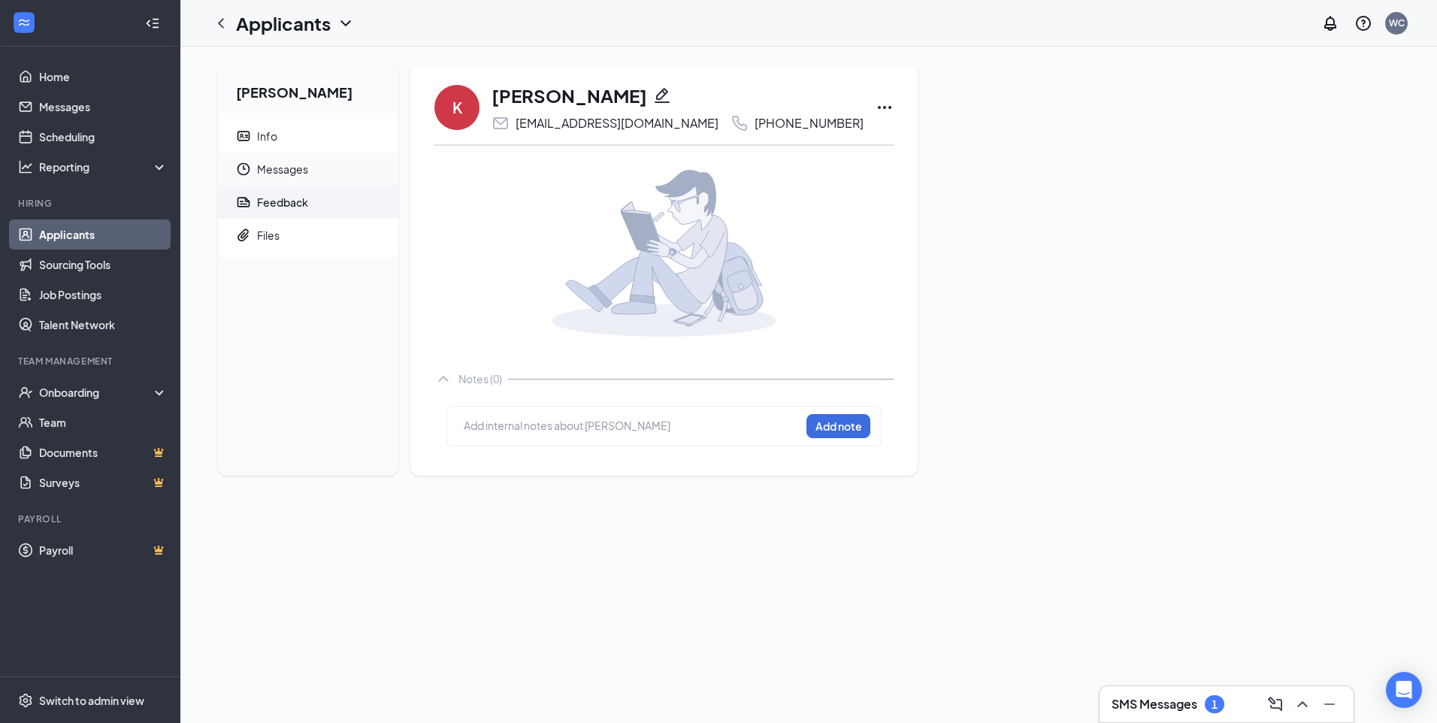
click at [291, 168] on span "Messages" at bounding box center [321, 169] width 129 height 33
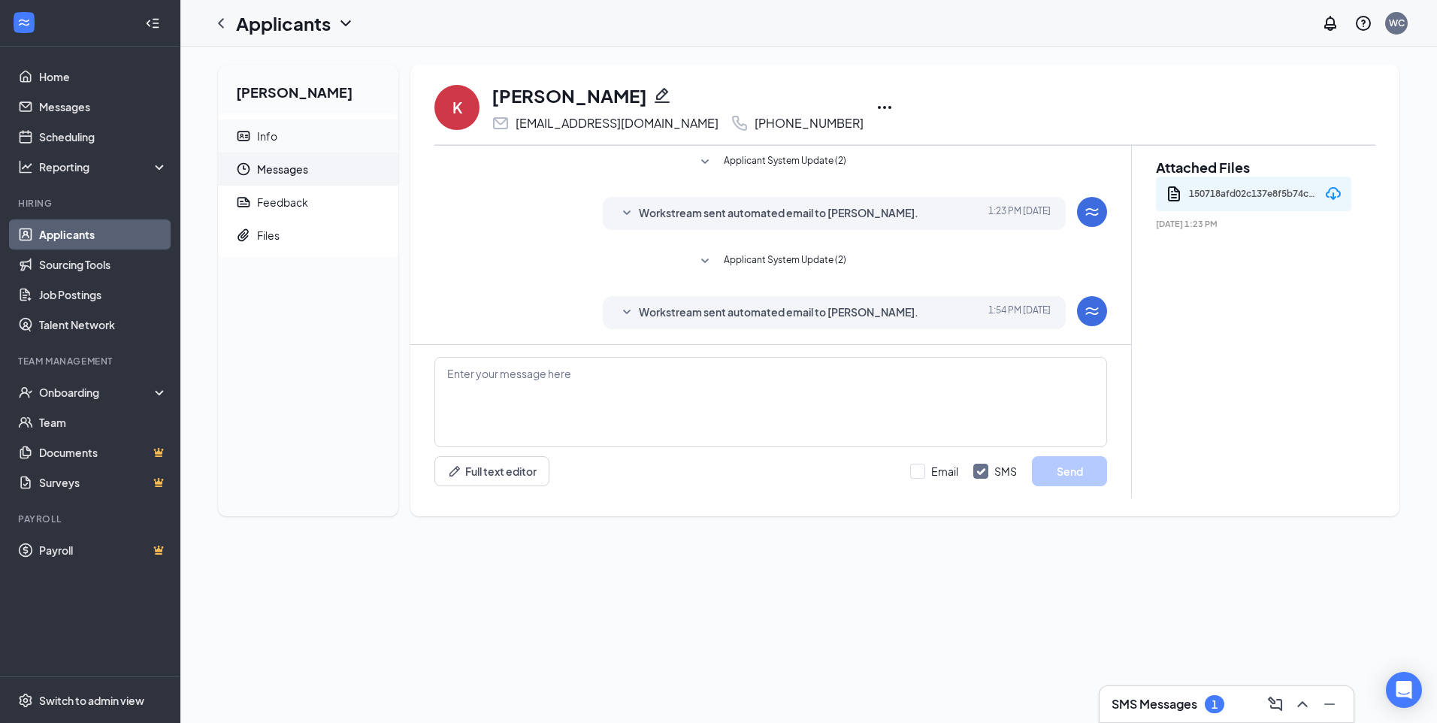
click at [296, 144] on span "Info" at bounding box center [321, 136] width 129 height 33
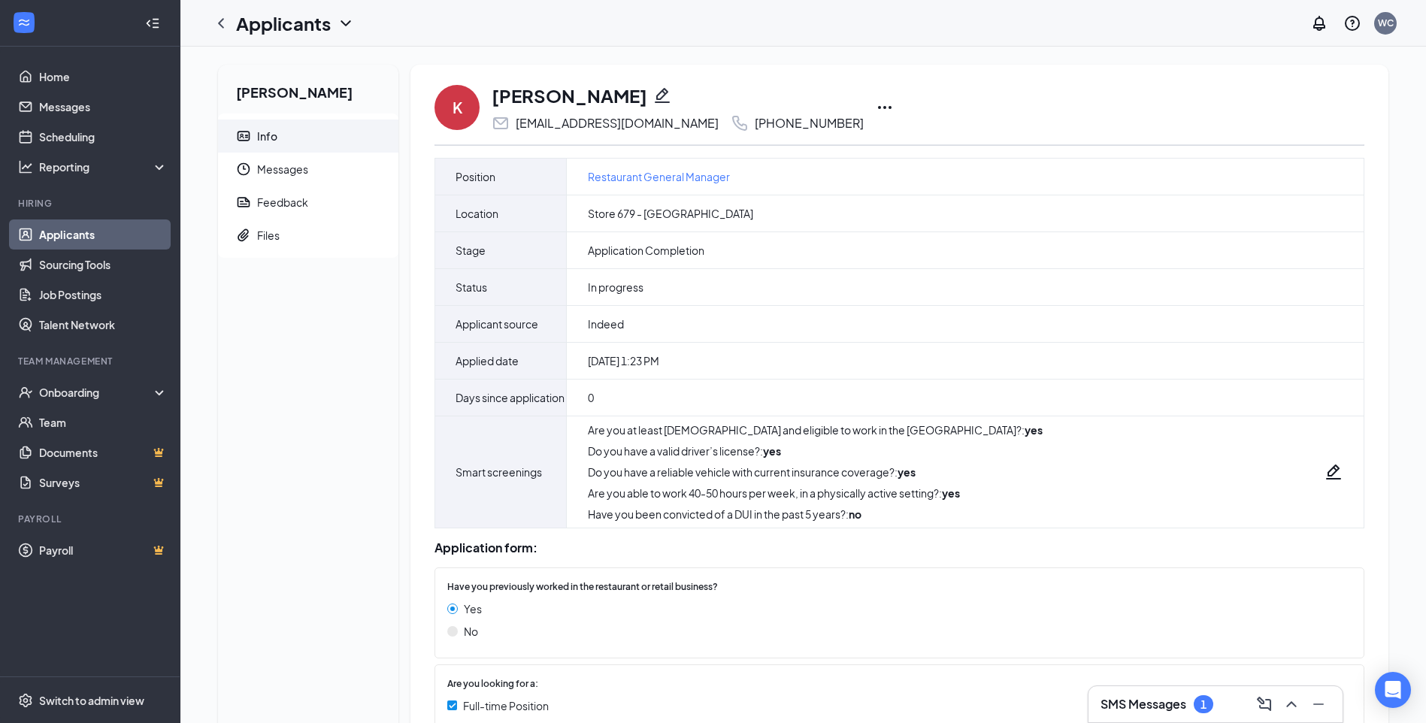
click at [101, 233] on link "Applicants" at bounding box center [103, 235] width 129 height 30
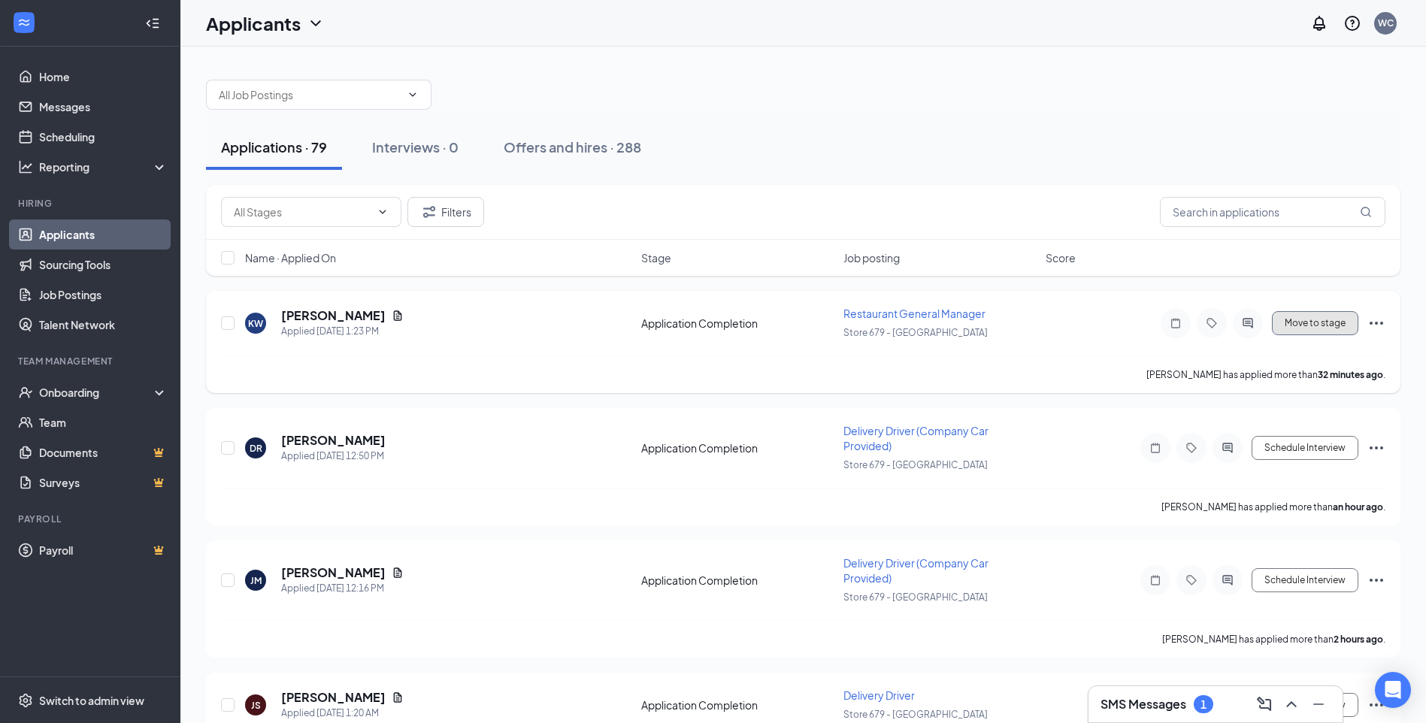
click at [1307, 331] on button "Move to stage" at bounding box center [1315, 323] width 86 height 24
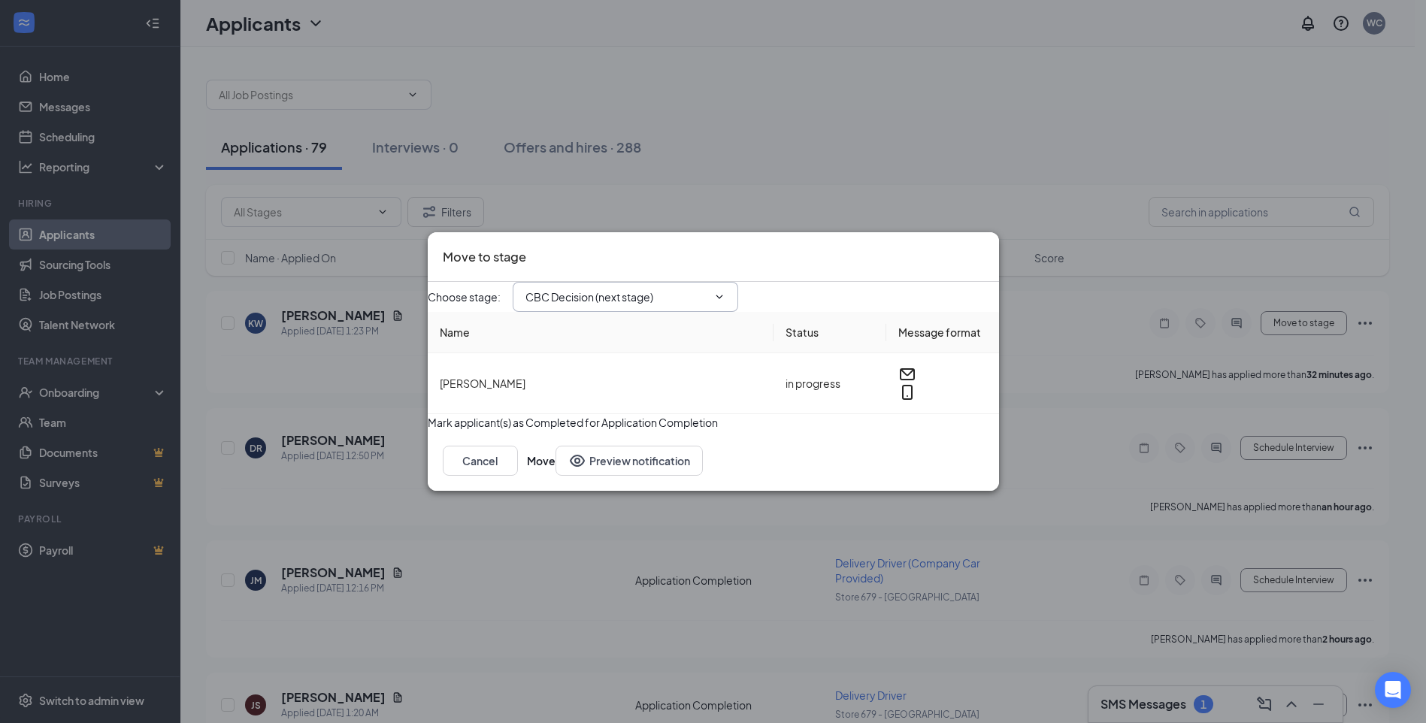
click at [707, 289] on input "CBC Decision (next stage)" at bounding box center [617, 297] width 182 height 17
click at [674, 308] on div "Application Completion (current stage)" at bounding box center [621, 306] width 190 height 17
click at [683, 284] on div "Application" at bounding box center [621, 290] width 190 height 17
type input "Application"
click at [561, 476] on button "Preview notification" at bounding box center [629, 461] width 147 height 30
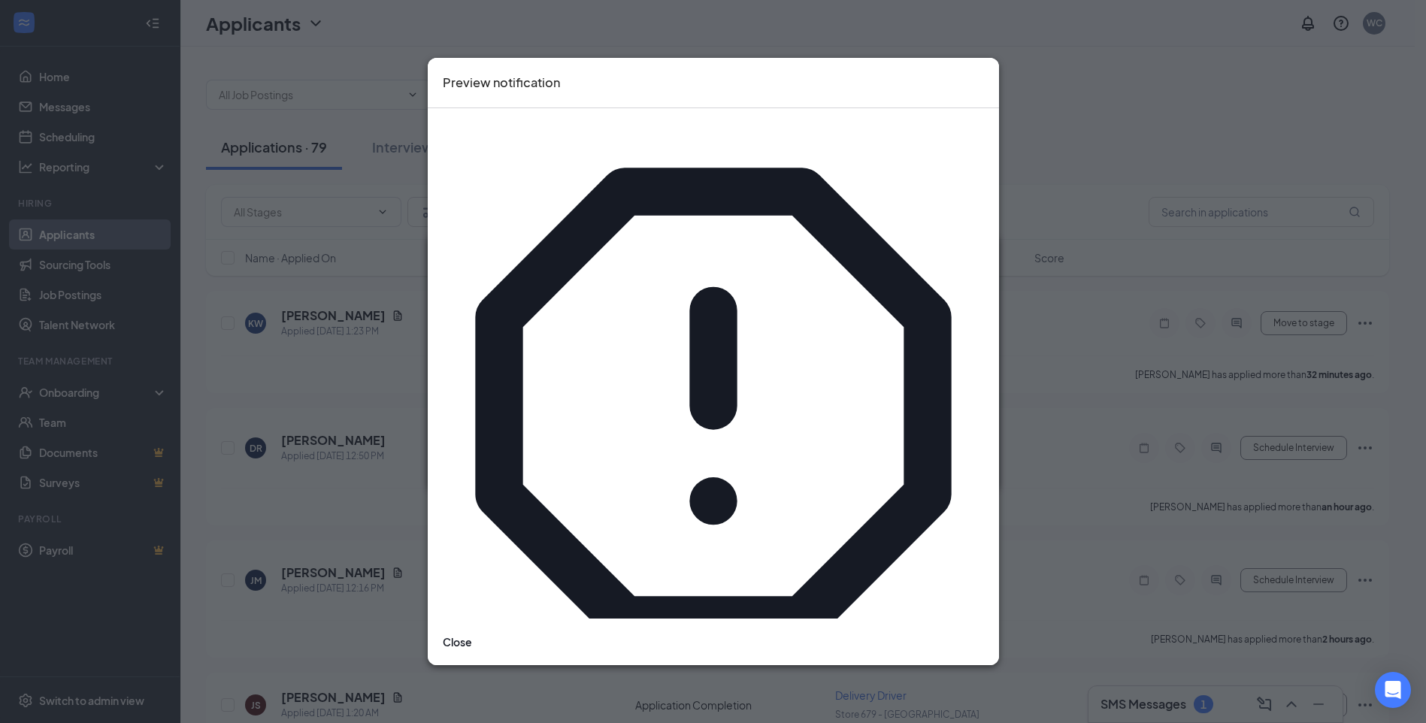
click at [984, 73] on icon "Cross" at bounding box center [984, 73] width 0 height 0
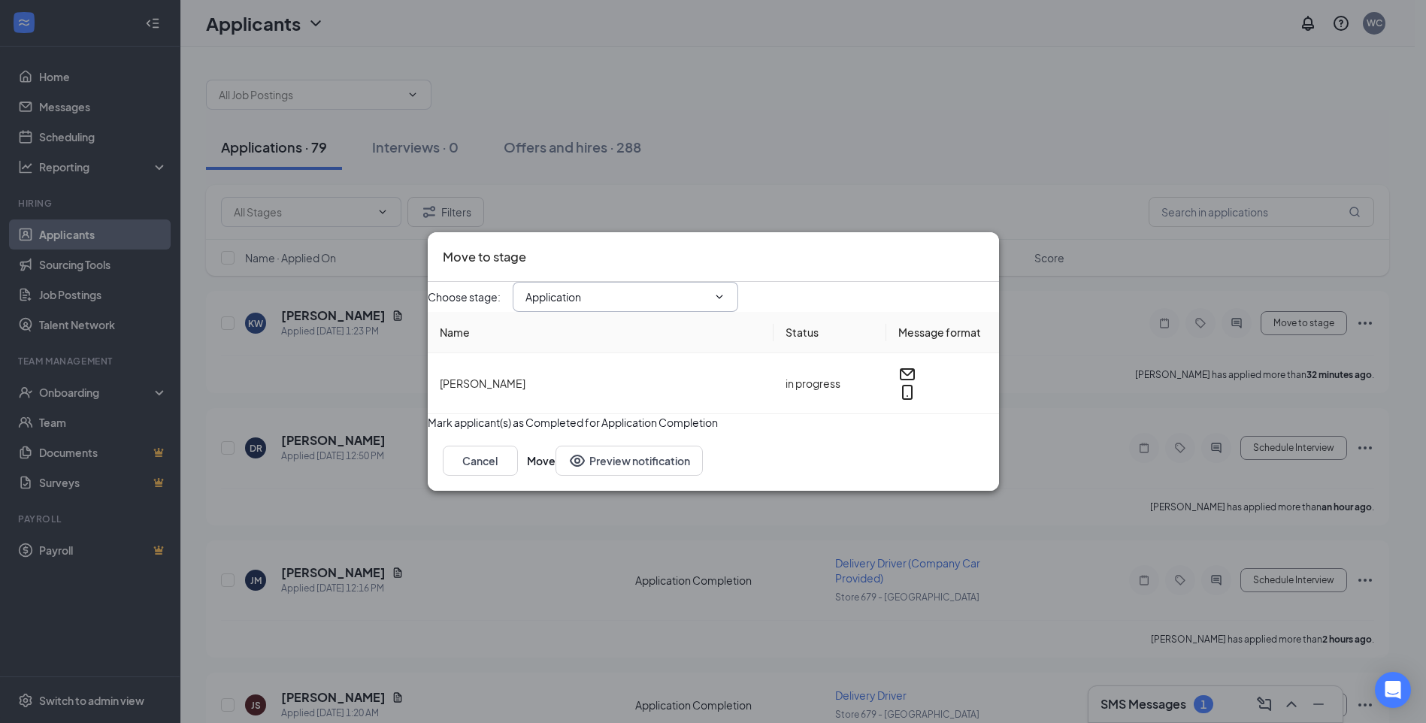
click at [726, 291] on icon "ChevronDown" at bounding box center [719, 297] width 12 height 12
click at [984, 247] on icon "Cross" at bounding box center [984, 247] width 0 height 0
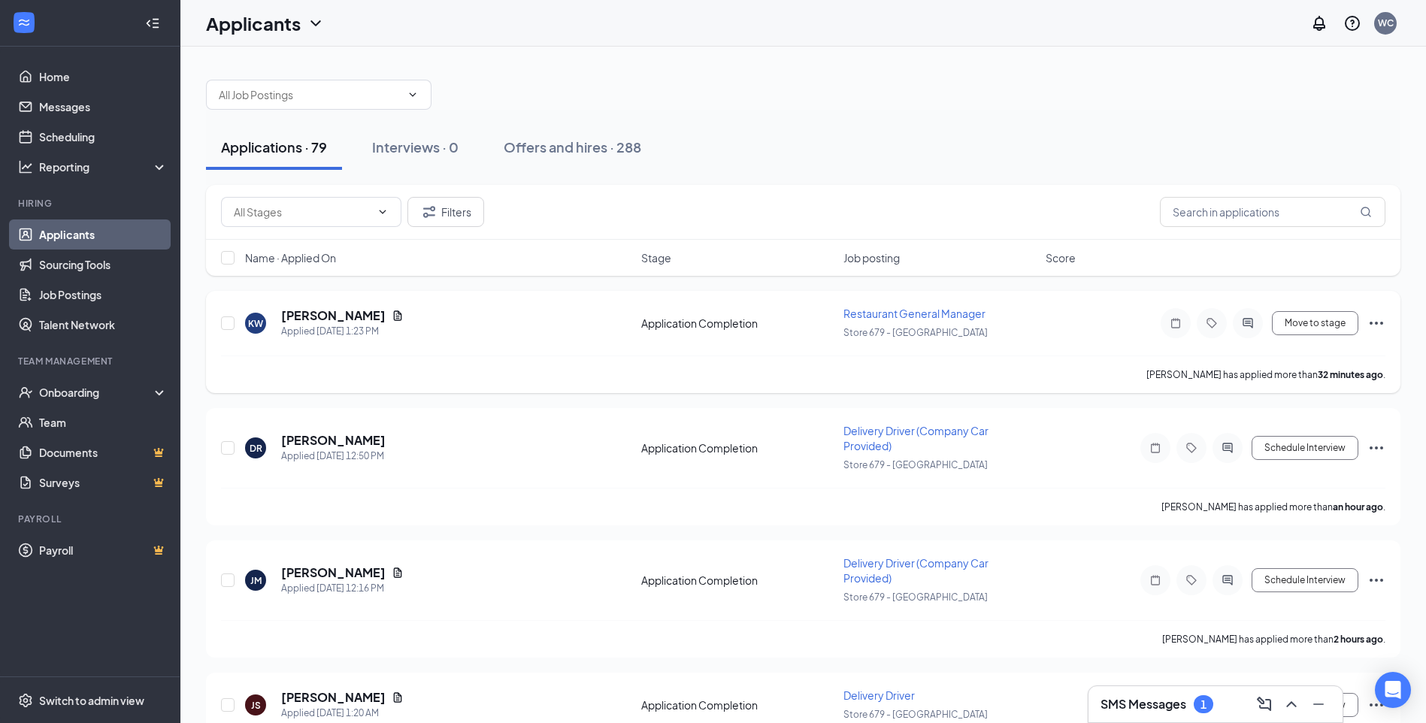
click at [1374, 323] on icon "Ellipses" at bounding box center [1377, 323] width 18 height 18
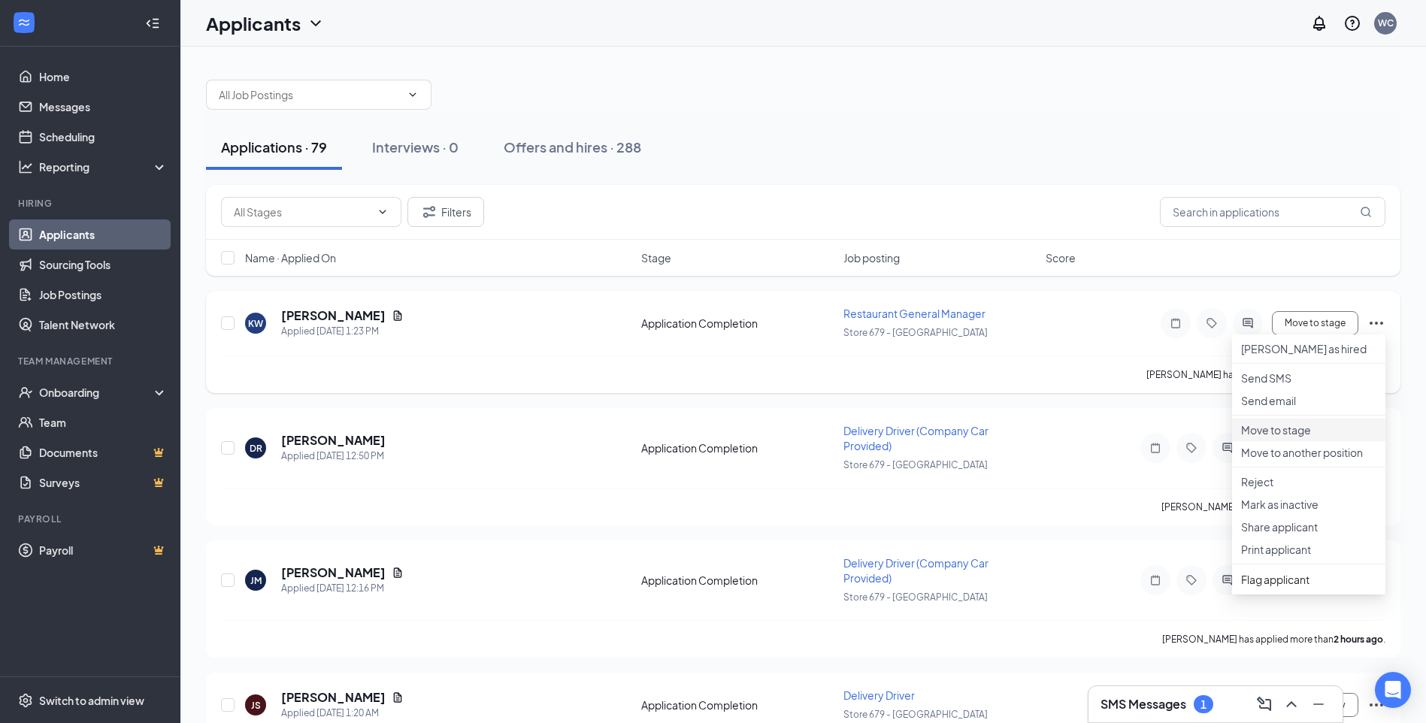
click at [1304, 438] on p "Move to stage" at bounding box center [1308, 430] width 135 height 15
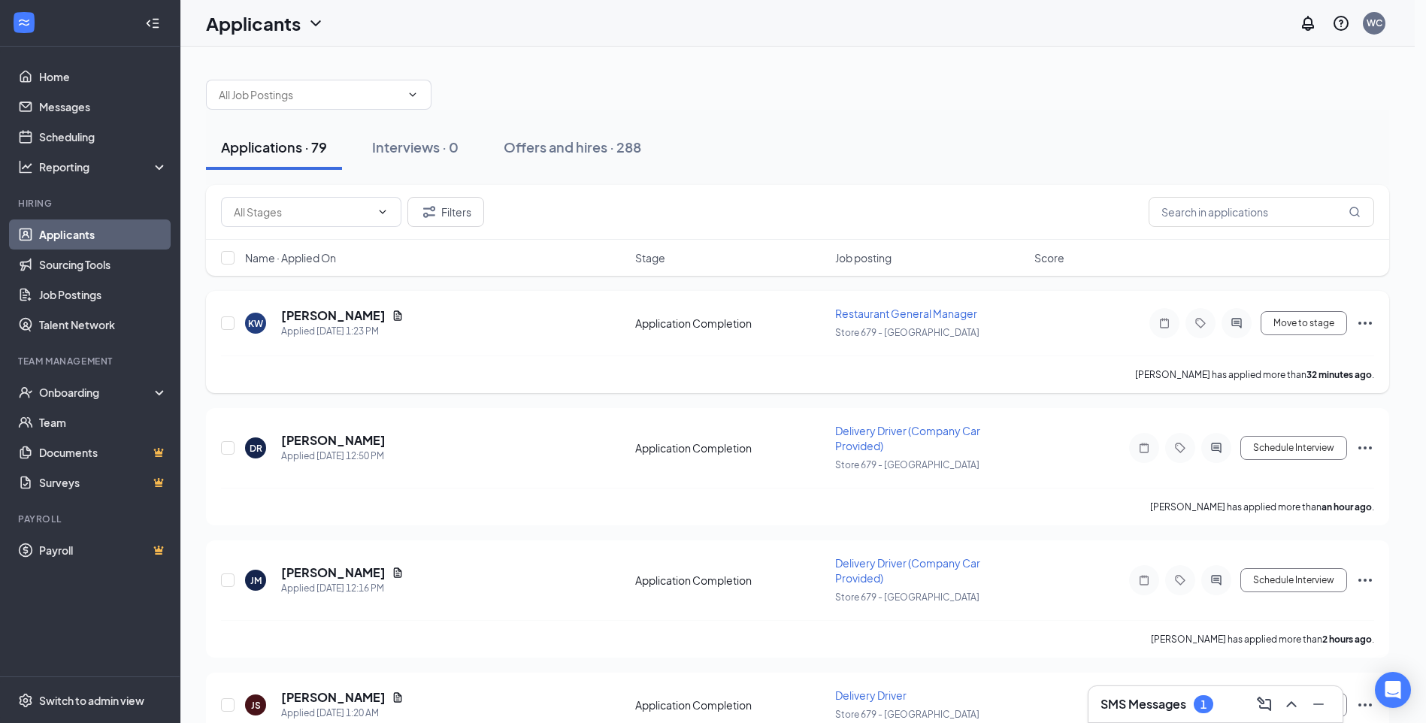
type input "CBC Decision (next stage)"
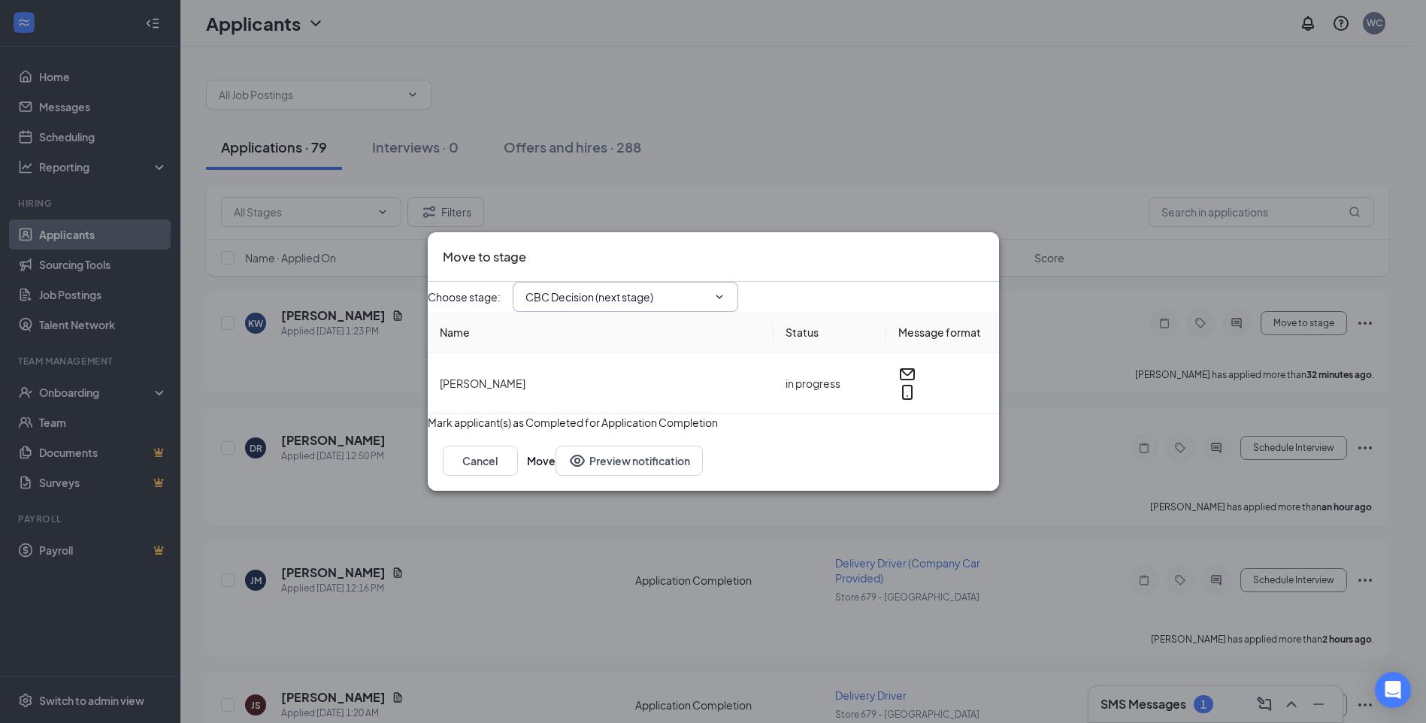
click at [688, 289] on input "CBC Decision (next stage)" at bounding box center [617, 297] width 182 height 17
click at [984, 247] on icon "Cross" at bounding box center [984, 247] width 0 height 0
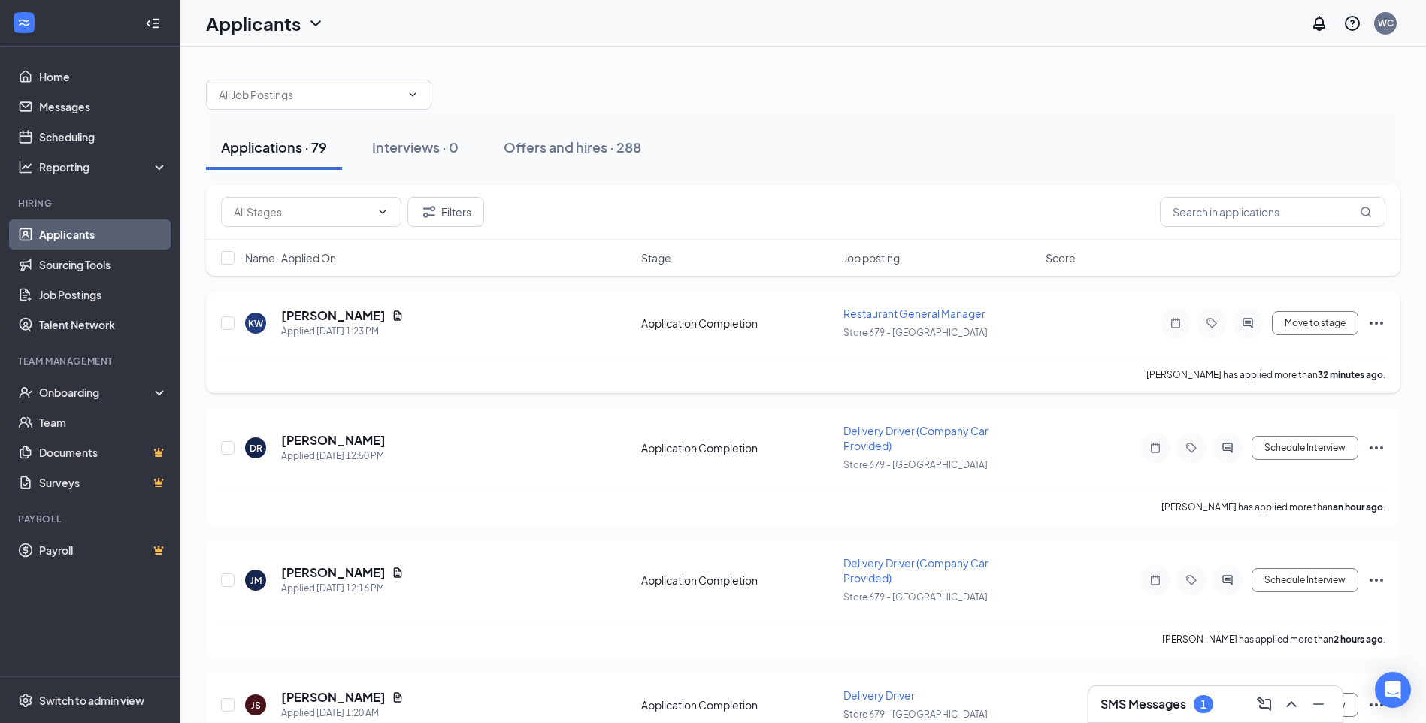
click at [1380, 330] on icon "Ellipses" at bounding box center [1377, 323] width 18 height 18
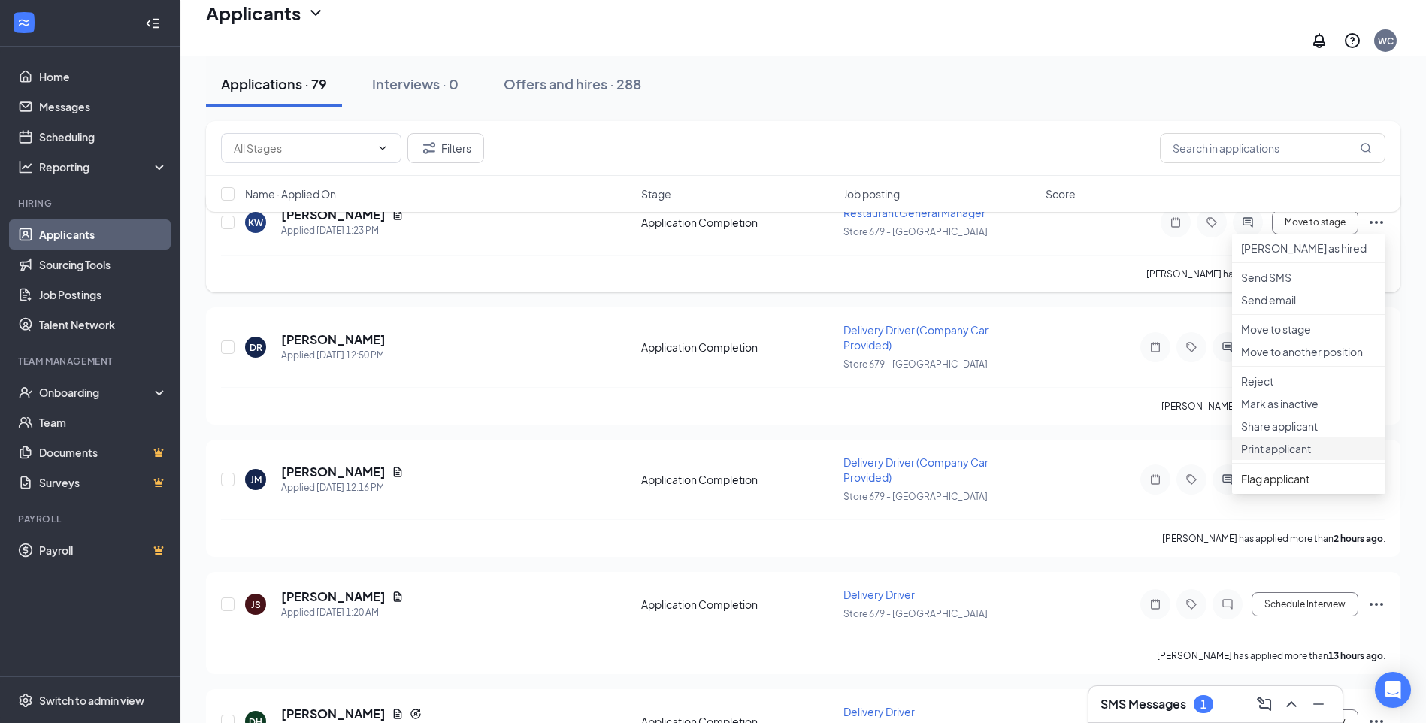
scroll to position [75, 0]
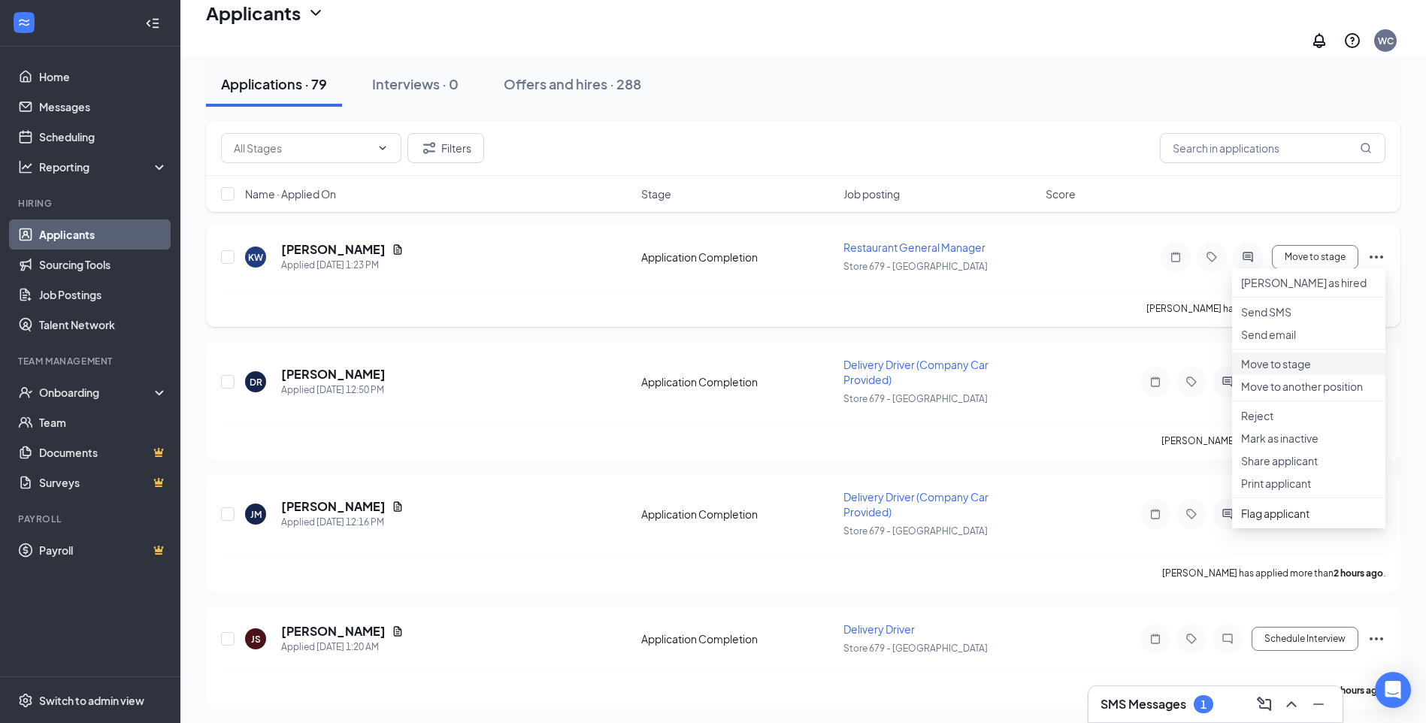
click at [1301, 375] on li "Move to stage" at bounding box center [1308, 364] width 153 height 23
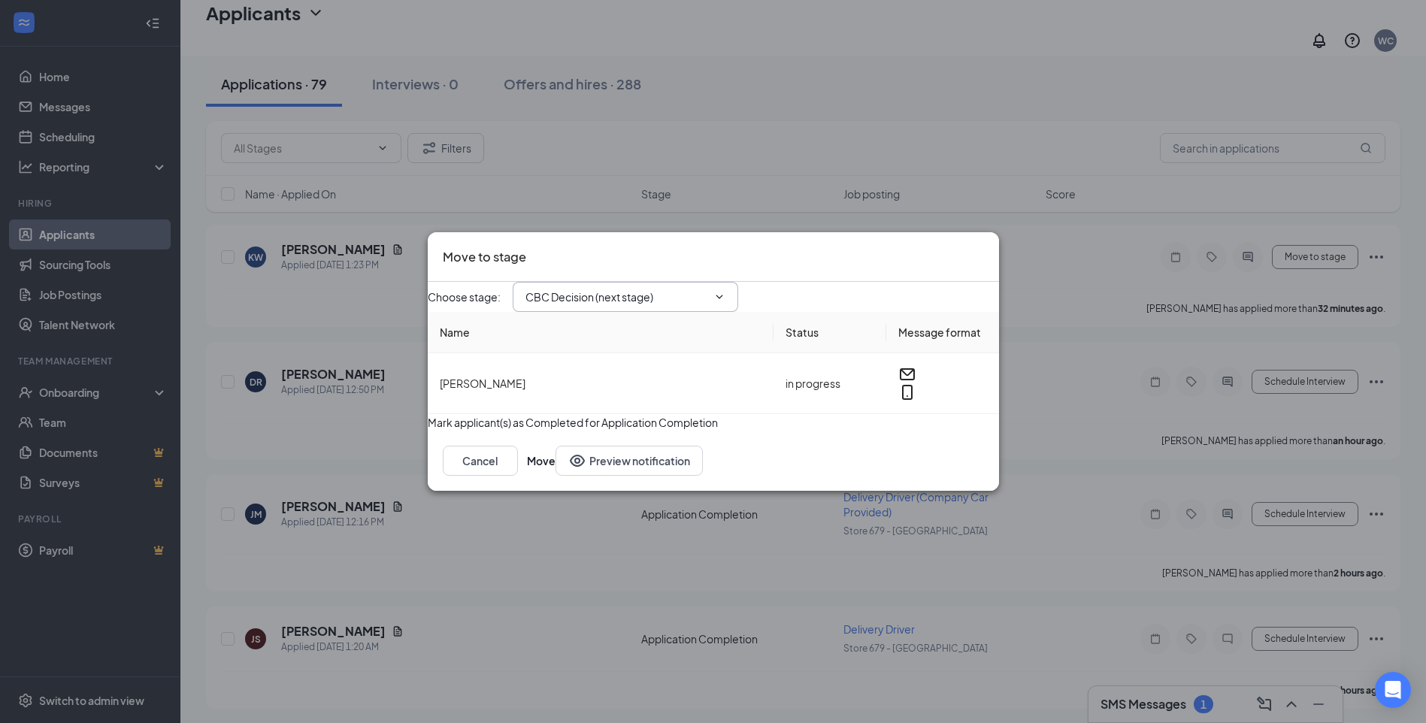
click at [691, 282] on span "CBC Decision (next stage)" at bounding box center [626, 297] width 226 height 30
click at [726, 291] on icon "ChevronDown" at bounding box center [719, 297] width 12 height 12
click at [723, 295] on icon "ChevronDown" at bounding box center [719, 297] width 7 height 4
click at [665, 289] on input "CBC Decision (next stage)" at bounding box center [617, 297] width 182 height 17
click at [582, 282] on div "Application" at bounding box center [554, 290] width 56 height 17
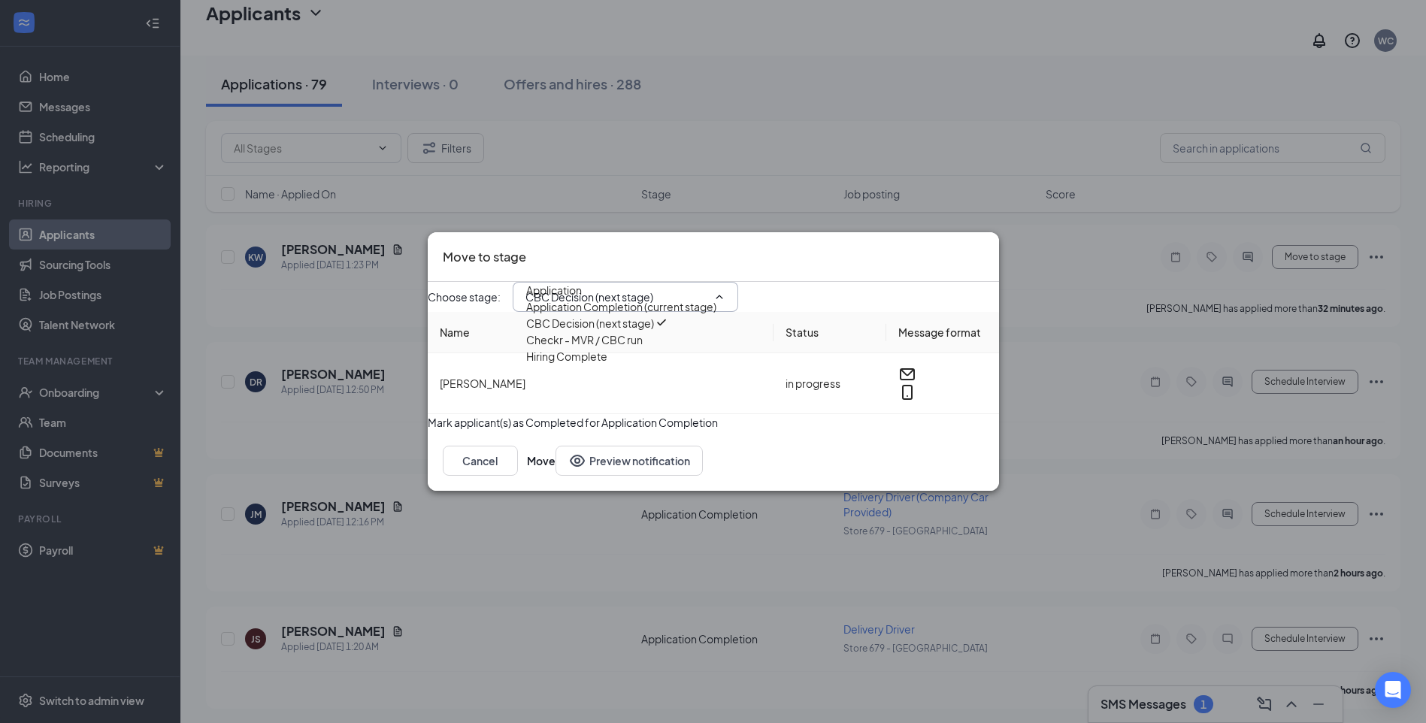
type input "Application"
click at [556, 476] on button "Move" at bounding box center [541, 461] width 29 height 30
